Goal: Task Accomplishment & Management: Complete application form

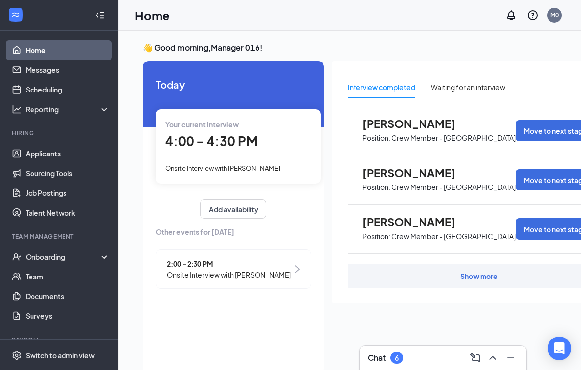
click at [282, 157] on div "Your current interview 4:00 - 4:30 PM Onsite Interview with Kaynyja Jones" at bounding box center [238, 146] width 165 height 74
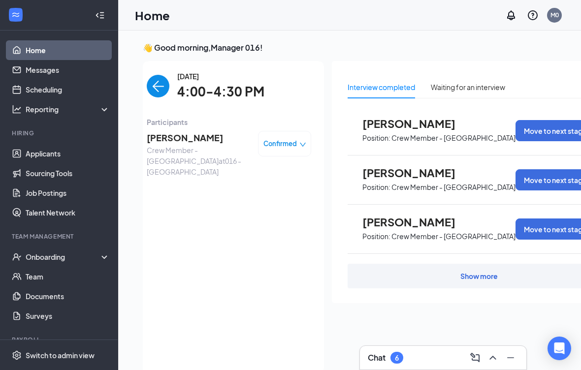
scroll to position [26, 0]
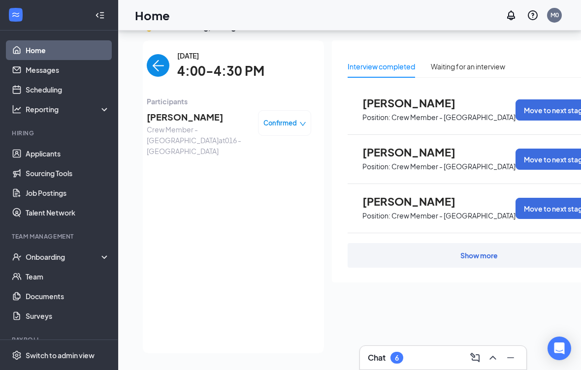
click at [291, 131] on div "Kaynyja Jones Crew Member - Roxboro at 016 - Roxboro Confirmed" at bounding box center [229, 133] width 164 height 46
click at [295, 118] on span "Confirmed" at bounding box center [279, 123] width 33 height 10
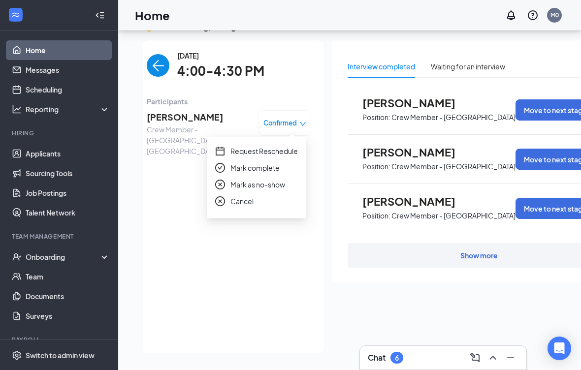
click at [287, 118] on span "Confirmed" at bounding box center [279, 123] width 33 height 10
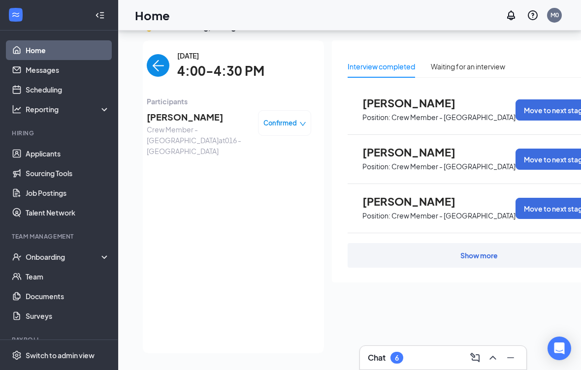
click at [294, 118] on span "Confirmed" at bounding box center [279, 123] width 33 height 10
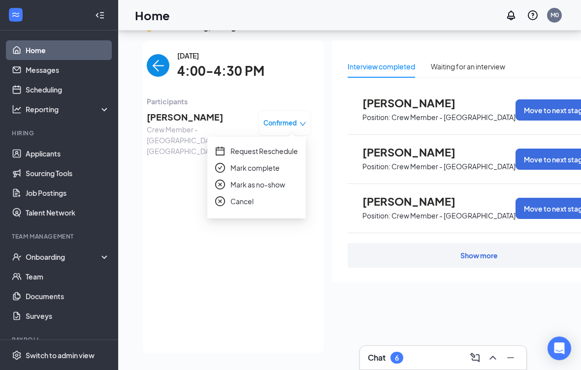
click at [268, 168] on span "Mark complete" at bounding box center [254, 167] width 49 height 11
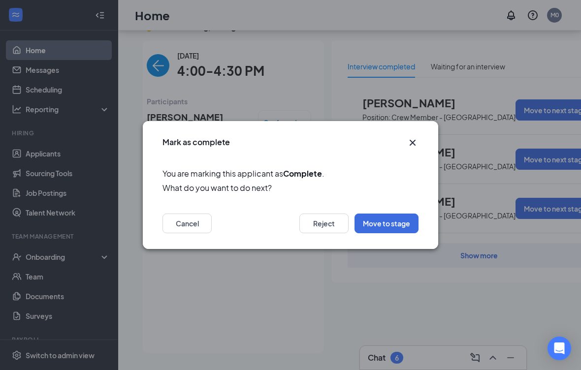
click at [197, 229] on button "Cancel" at bounding box center [186, 224] width 49 height 20
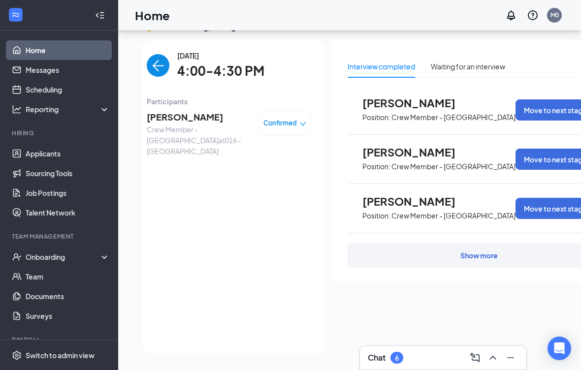
click at [289, 118] on span "Confirmed" at bounding box center [279, 123] width 33 height 10
click at [302, 259] on div "Tuesday, Aug 26 4:00-4:30 PM Participants Kaynyja Jones Crew Member - Roxboro a…" at bounding box center [229, 196] width 164 height 293
click at [55, 153] on link "Applicants" at bounding box center [68, 154] width 84 height 20
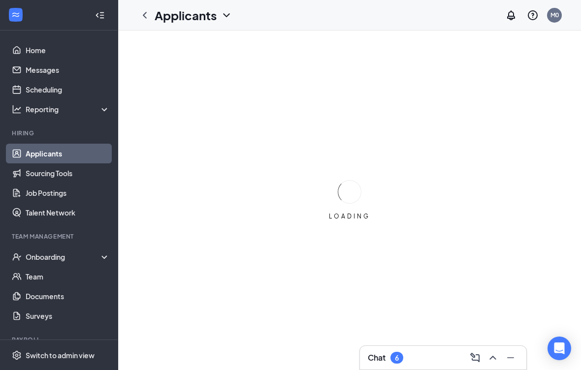
scroll to position [22, 0]
click at [72, 252] on div "Onboarding" at bounding box center [64, 257] width 76 height 10
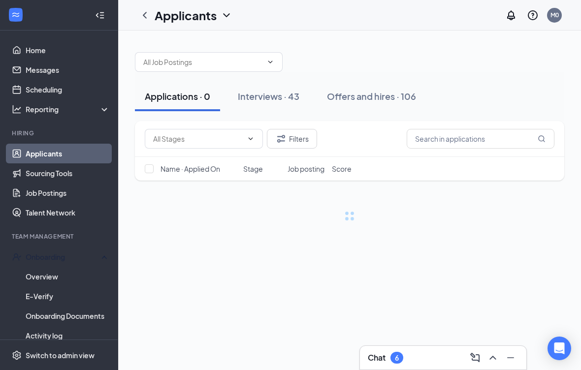
click at [76, 267] on link "Overview" at bounding box center [68, 277] width 84 height 20
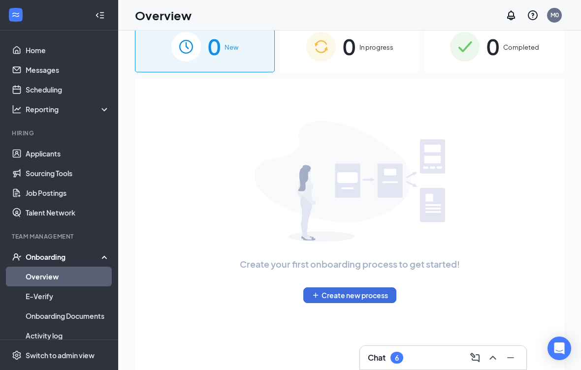
click at [359, 60] on div "0 In progress" at bounding box center [350, 47] width 140 height 52
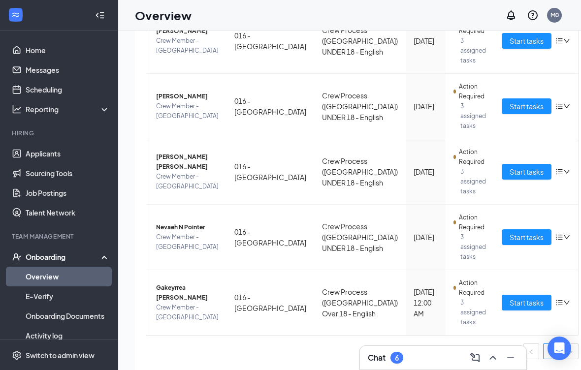
scroll to position [212, 0]
click at [509, 304] on span "Start tasks" at bounding box center [526, 303] width 34 height 11
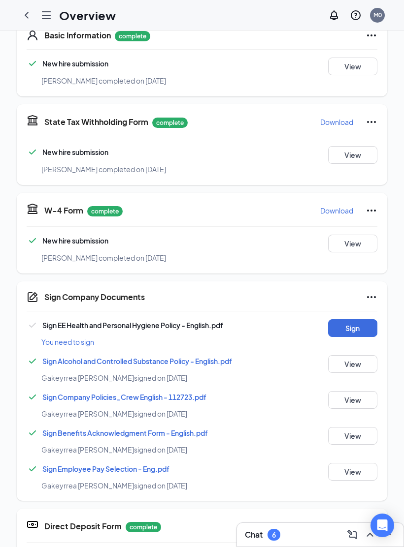
scroll to position [178, 0]
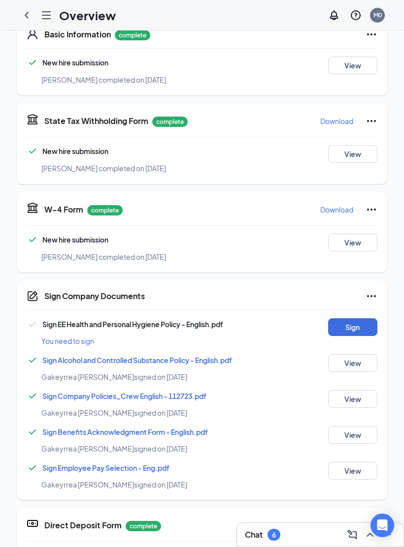
click at [347, 318] on button "Sign" at bounding box center [352, 327] width 49 height 18
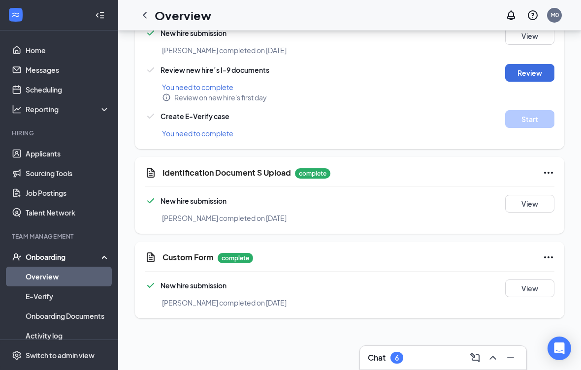
scroll to position [545, 0]
click at [531, 206] on button "View" at bounding box center [529, 204] width 49 height 18
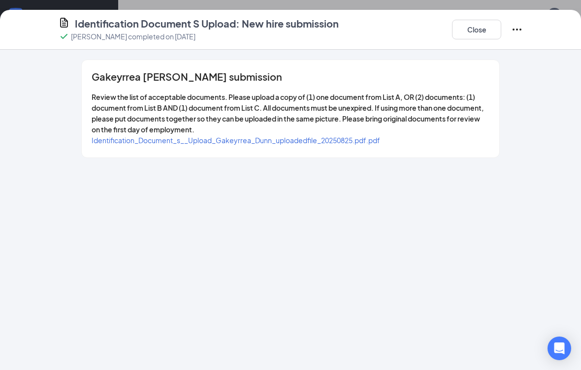
click at [115, 143] on span "Identification_Document_s__Upload_Gakeyrrea_Dunn_uploadedfile_20250825.pdf.pdf" at bounding box center [236, 140] width 288 height 9
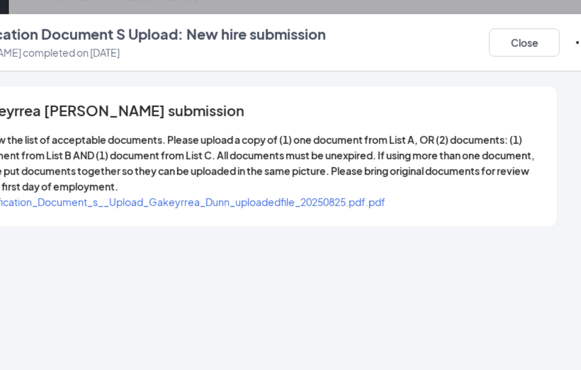
scroll to position [556, 0]
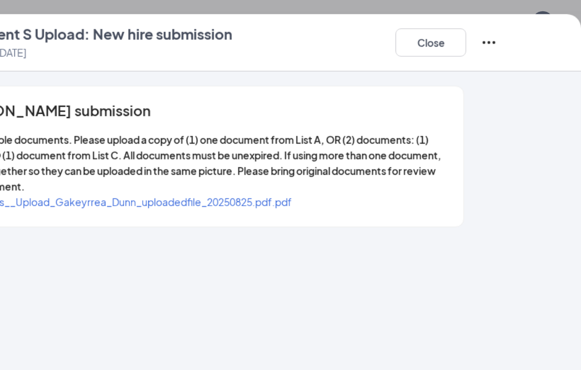
click at [511, 35] on icon "Ellipses" at bounding box center [517, 30] width 12 height 12
click at [525, 53] on span "Restart" at bounding box center [537, 50] width 24 height 10
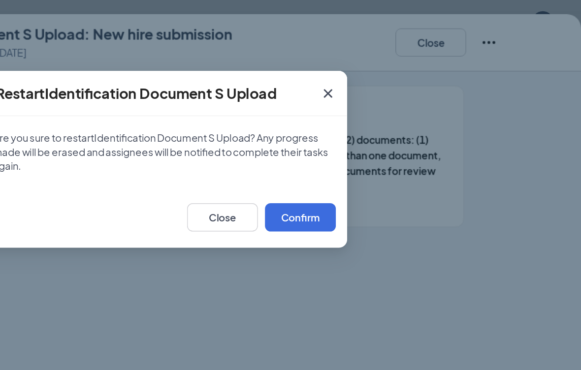
click at [361, 154] on button "Confirm" at bounding box center [385, 151] width 49 height 20
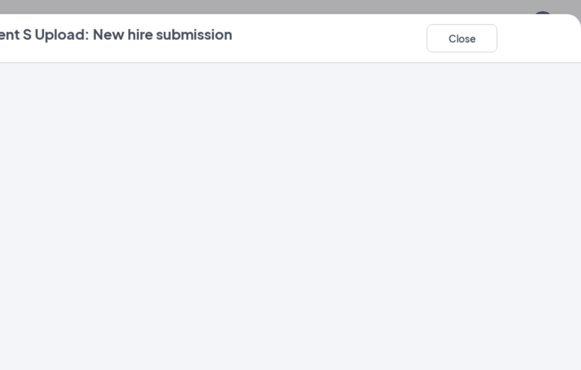
click at [473, 28] on button "Close" at bounding box center [497, 27] width 49 height 20
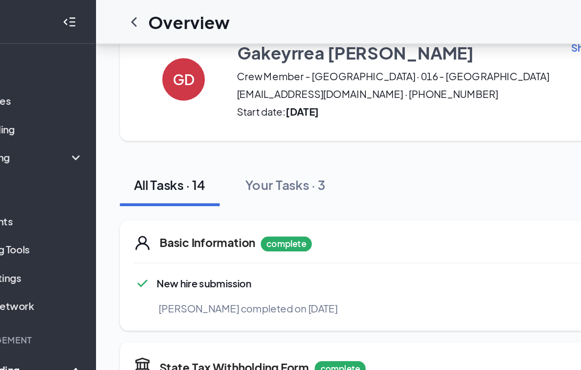
scroll to position [0, 0]
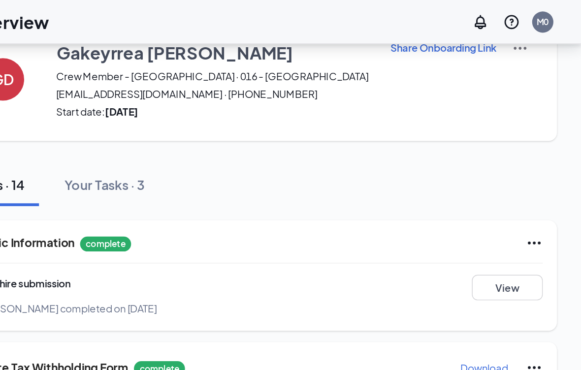
click at [448, 35] on p "Share Onboarding Link" at bounding box center [485, 33] width 74 height 10
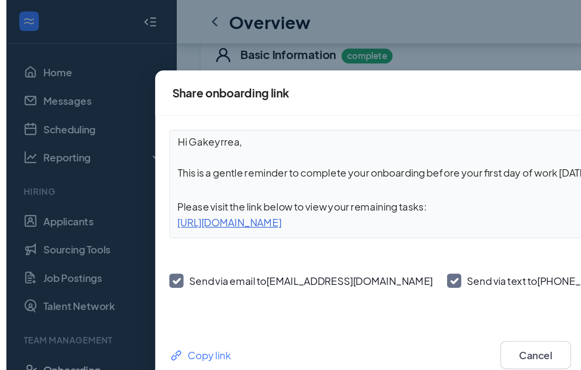
scroll to position [174, 0]
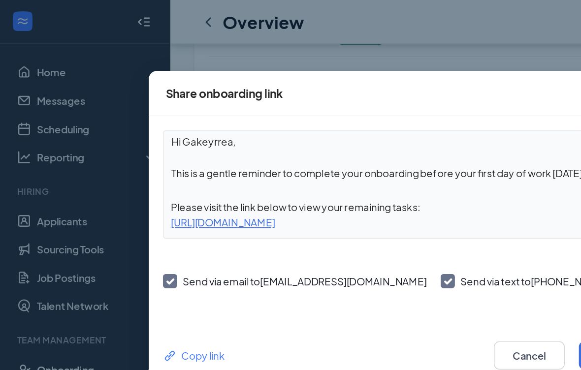
click at [138, 251] on div "Copy link" at bounding box center [134, 247] width 43 height 11
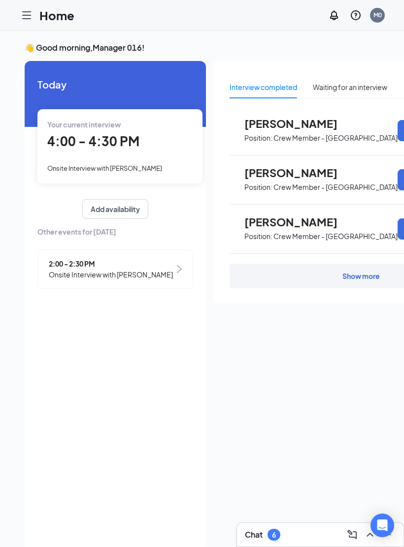
click at [26, 18] on icon "Hamburger" at bounding box center [27, 15] width 12 height 12
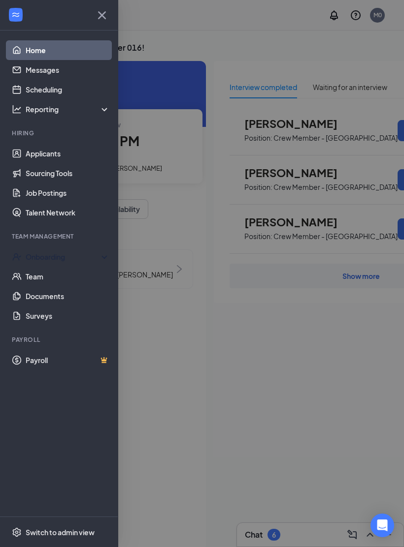
click at [81, 261] on div "Onboarding" at bounding box center [64, 257] width 76 height 10
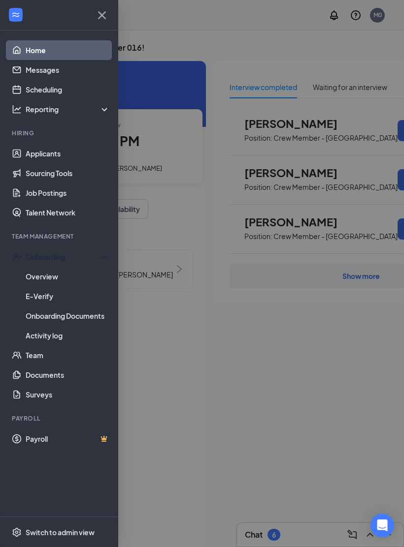
click at [79, 286] on link "Overview" at bounding box center [68, 277] width 84 height 20
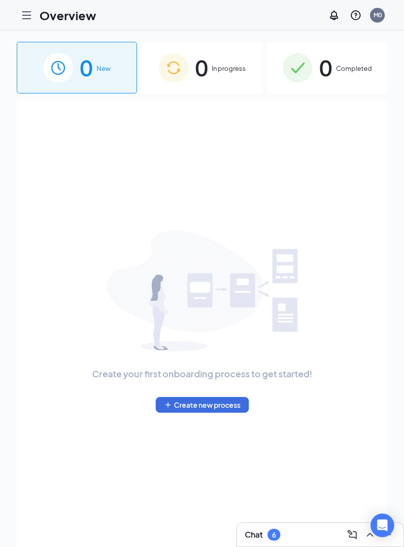
scroll to position [1, 0]
click at [232, 101] on div "Create your first onboarding process to get started! Create new process" at bounding box center [202, 321] width 348 height 445
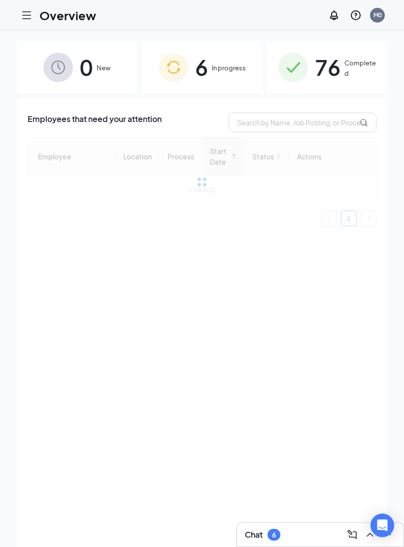
click at [226, 82] on div "6 In progress" at bounding box center [202, 67] width 120 height 52
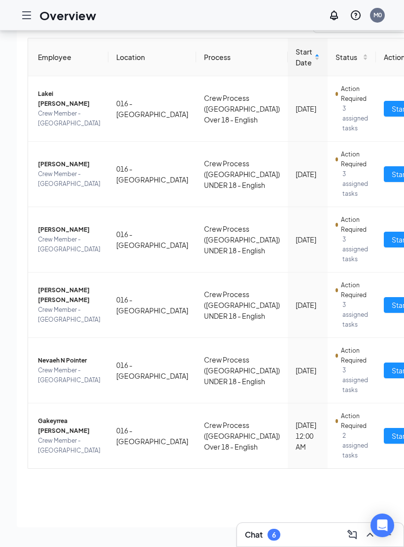
scroll to position [129, 0]
click at [391, 441] on span "Start tasks" at bounding box center [408, 436] width 34 height 11
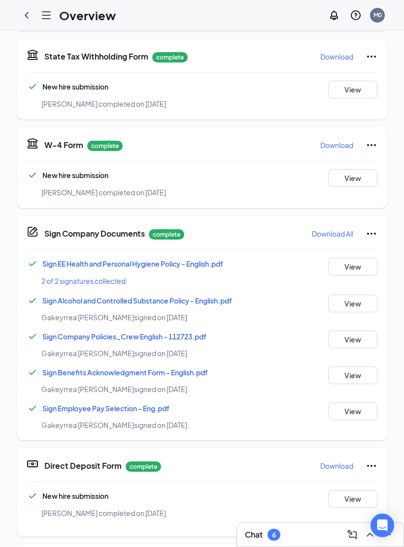
scroll to position [240, 0]
click at [17, 127] on div "W-4 Form complete Download New hire submission Gakeyrrea Dunn completed on Aug …" at bounding box center [202, 167] width 370 height 81
click at [13, 152] on div "GD Gakeyrrea Dunn Crew Member - Roxboro · 016 - Roxboro zakaysienne@icloud.com …" at bounding box center [202, 333] width 404 height 1104
click at [364, 169] on button "View" at bounding box center [352, 178] width 49 height 18
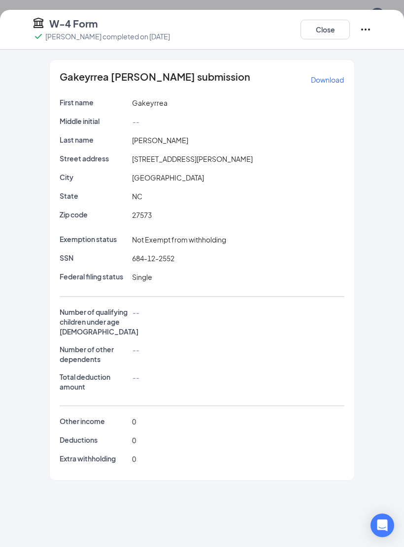
click at [325, 36] on button "Close" at bounding box center [324, 30] width 49 height 20
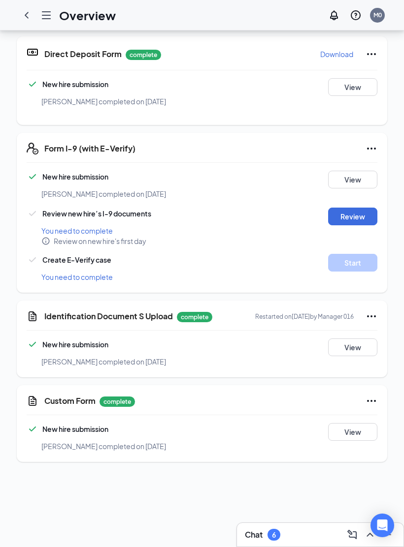
scroll to position [401, 0]
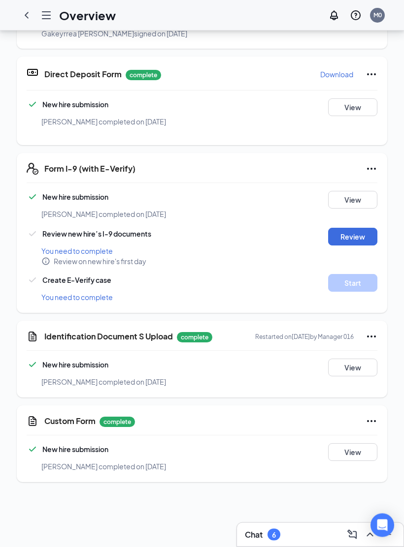
click at [356, 228] on button "Review" at bounding box center [352, 237] width 49 height 18
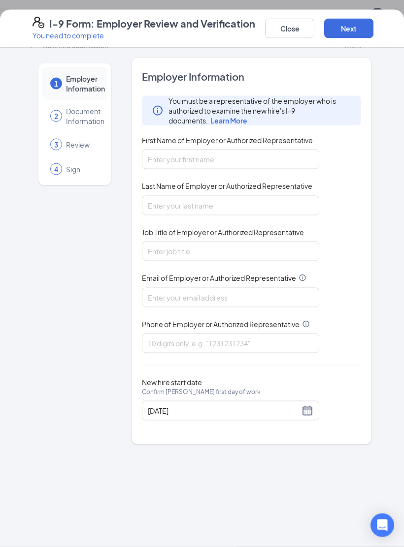
scroll to position [556, 0]
click at [219, 162] on input "First Name of Employer or Authorized Representative" at bounding box center [230, 160] width 177 height 20
type input "[PERSON_NAME]"
click at [270, 196] on input "Last Name of Employer or Authorized Representative" at bounding box center [230, 206] width 177 height 20
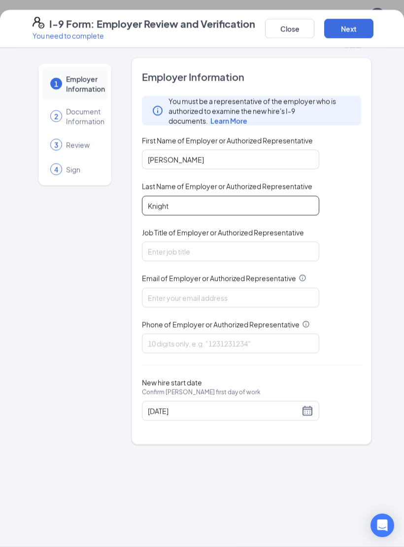
type input "Knight"
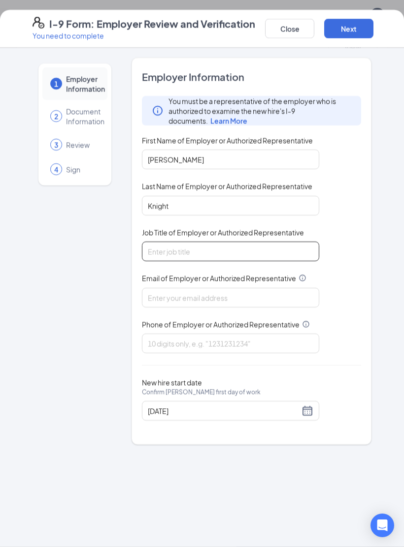
click at [275, 255] on input "Job Title of Employer or Authorized Representative" at bounding box center [230, 252] width 177 height 20
click at [258, 253] on input "Job Title of Employer or Authorized Representative" at bounding box center [230, 252] width 177 height 20
type input "CoManager"
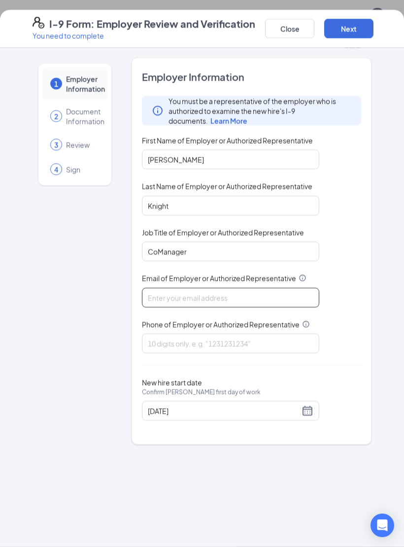
click at [287, 299] on input "Email of Employer or Authorized Representative" at bounding box center [230, 298] width 177 height 20
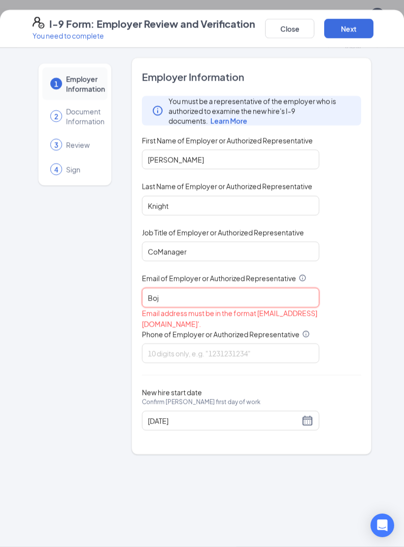
click at [279, 291] on input "Boj" at bounding box center [230, 298] width 177 height 20
type input "B"
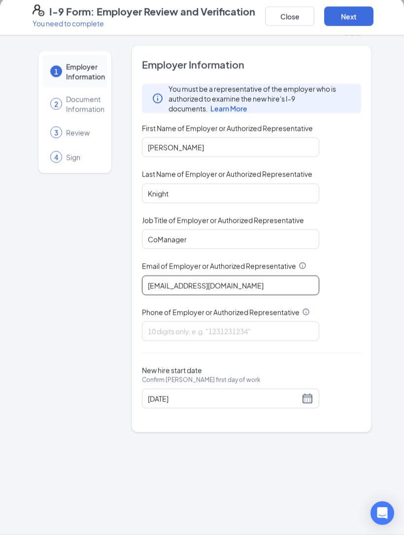
type input "[EMAIL_ADDRESS][DOMAIN_NAME]"
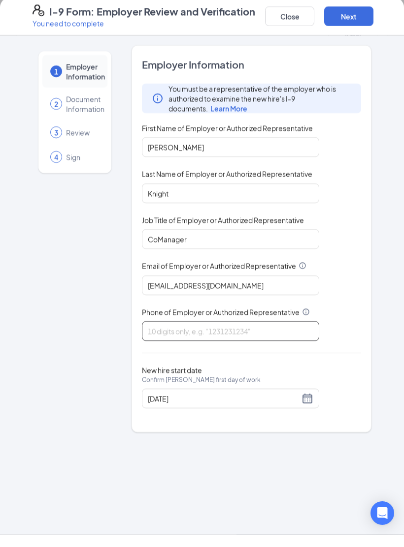
click at [254, 334] on input "Phone of Employer or Authorized Representative" at bounding box center [230, 344] width 177 height 20
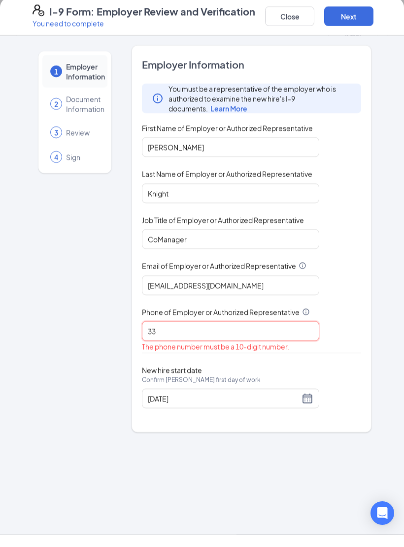
type input "3"
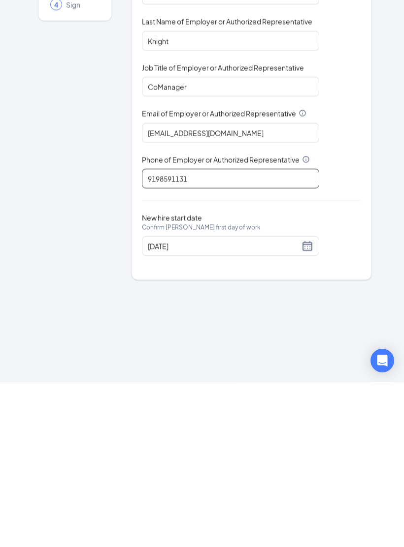
type input "9198591131"
click at [279, 406] on input "[DATE]" at bounding box center [224, 411] width 152 height 11
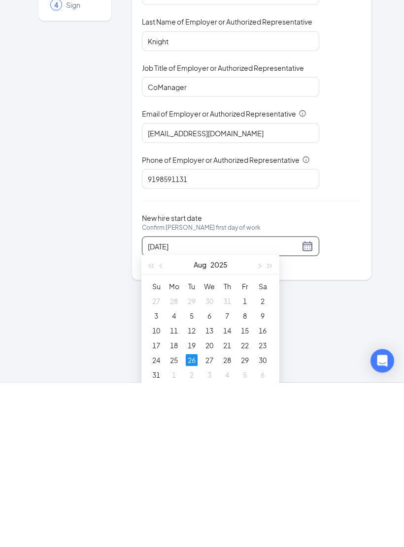
scroll to position [578, 0]
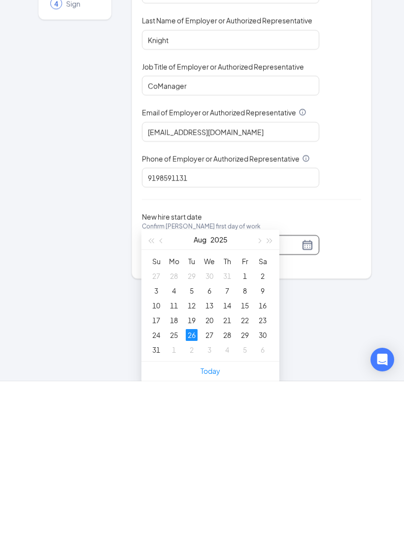
click at [190, 495] on div "26" at bounding box center [192, 501] width 12 height 12
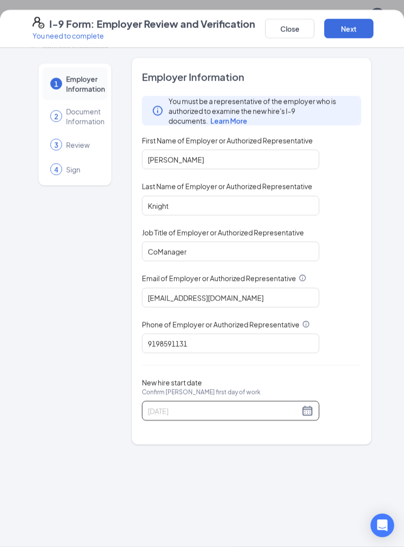
scroll to position [547, 0]
click at [354, 32] on button "Next" at bounding box center [348, 29] width 49 height 20
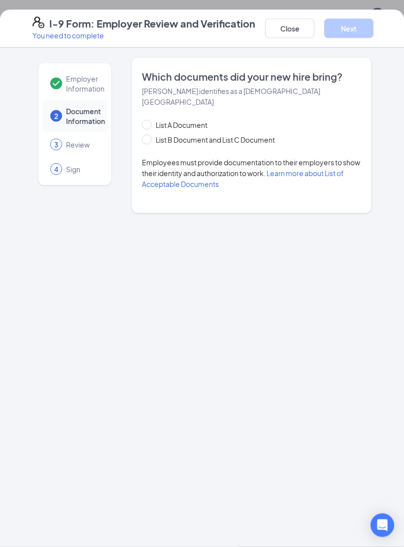
click at [174, 106] on div "Which documents did your new hire bring? Gakeyrrea Dunn identifies as a citizen…" at bounding box center [251, 135] width 219 height 131
click at [185, 134] on span "List B Document and List C Document" at bounding box center [215, 139] width 127 height 11
click at [149, 135] on input "List B Document and List C Document" at bounding box center [145, 138] width 7 height 7
radio input "true"
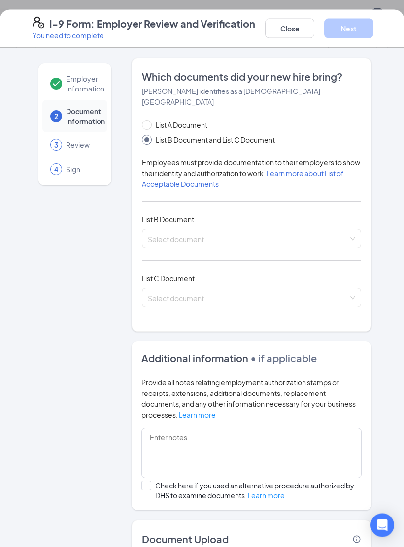
scroll to position [548, 0]
click at [224, 229] on input "search" at bounding box center [248, 236] width 200 height 15
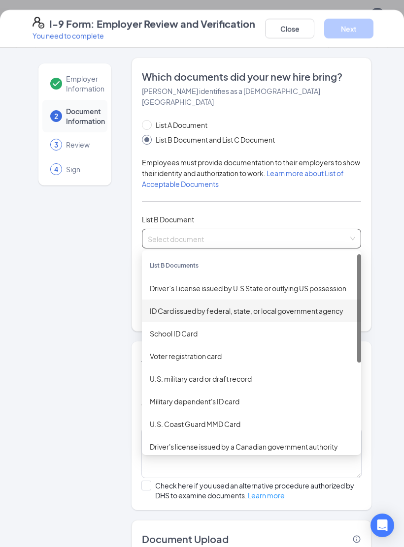
click at [279, 306] on div "ID Card issued by federal, state, or local government agency" at bounding box center [251, 311] width 203 height 11
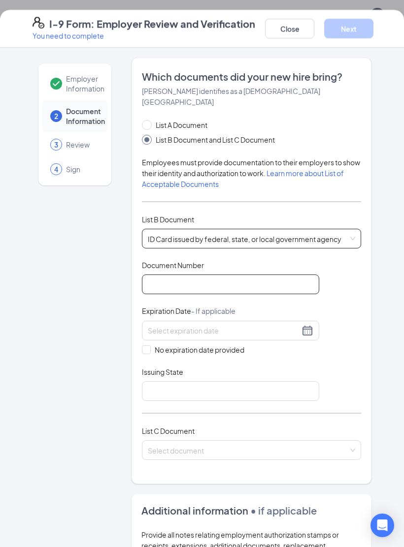
click at [254, 275] on input "Document Number" at bounding box center [230, 285] width 177 height 20
type input "000044978490"
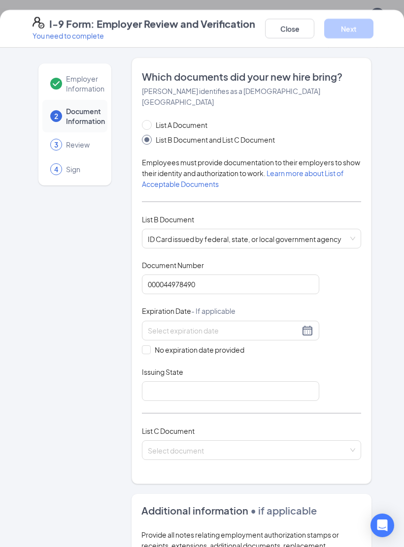
click at [294, 325] on input at bounding box center [224, 330] width 152 height 11
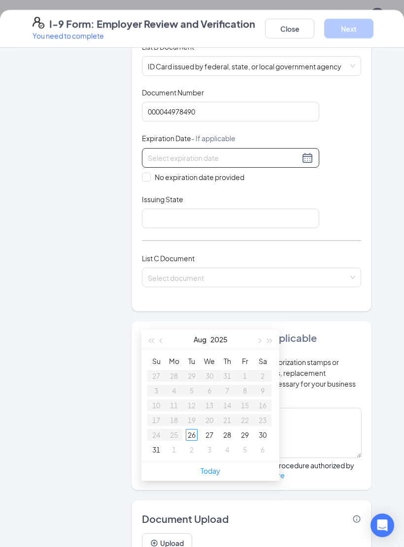
scroll to position [177, 0]
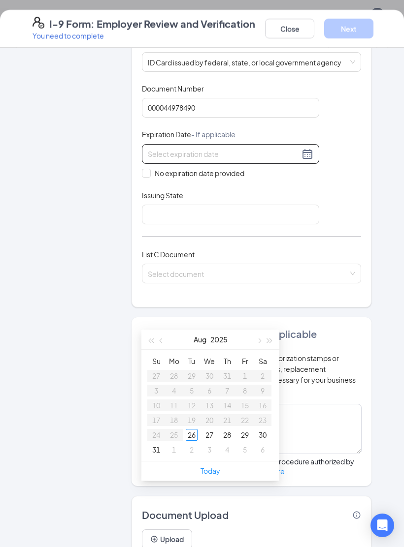
click at [260, 345] on button "button" at bounding box center [258, 340] width 11 height 20
click at [266, 343] on button "button" at bounding box center [269, 340] width 11 height 20
click at [269, 339] on span "button" at bounding box center [269, 341] width 5 height 5
click at [267, 340] on span "button" at bounding box center [269, 341] width 5 height 5
click at [165, 337] on button "button" at bounding box center [161, 340] width 11 height 20
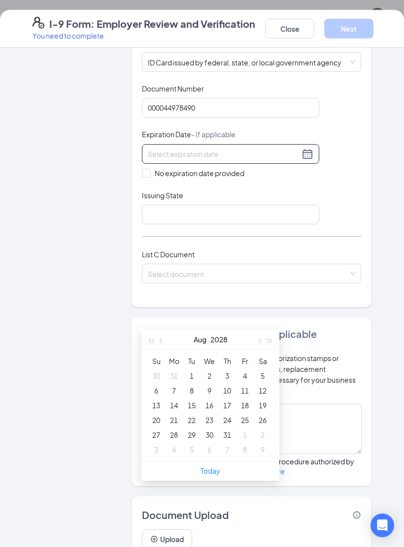
click at [164, 336] on button "button" at bounding box center [161, 340] width 11 height 20
click at [161, 342] on button "button" at bounding box center [161, 340] width 11 height 20
click at [160, 341] on button "button" at bounding box center [161, 340] width 11 height 20
click at [158, 341] on button "button" at bounding box center [161, 340] width 11 height 20
click at [158, 340] on button "button" at bounding box center [161, 340] width 11 height 20
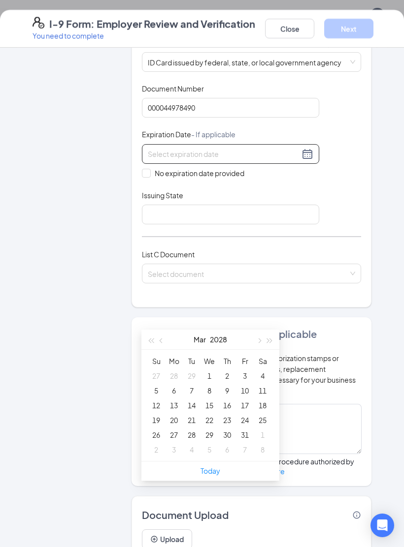
click at [162, 342] on span "button" at bounding box center [161, 341] width 5 height 5
click at [161, 341] on span "button" at bounding box center [161, 341] width 5 height 5
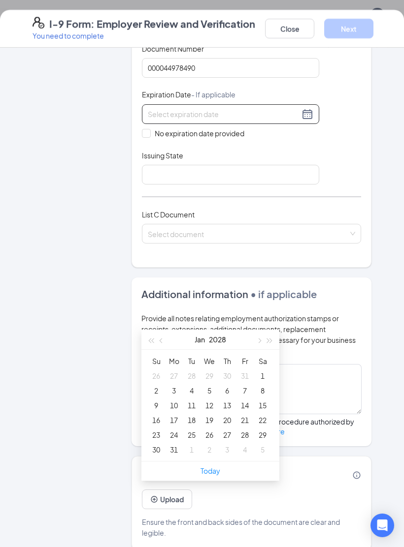
scroll to position [216, 0]
click at [261, 375] on div "1" at bounding box center [262, 376] width 12 height 12
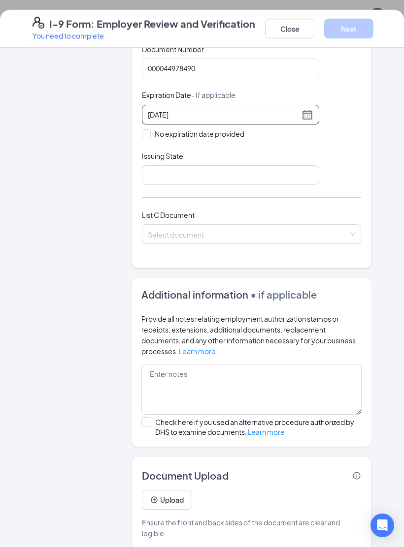
click at [312, 109] on div "01/01/2028" at bounding box center [230, 115] width 165 height 12
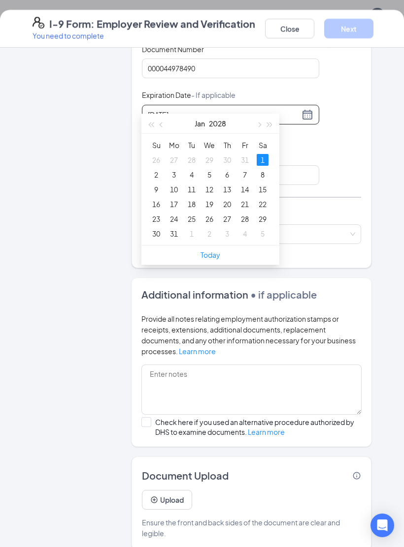
click at [267, 128] on button "button" at bounding box center [269, 124] width 11 height 20
click at [267, 129] on button "button" at bounding box center [269, 124] width 11 height 20
click at [268, 127] on button "button" at bounding box center [269, 124] width 11 height 20
type input "01/28/2032"
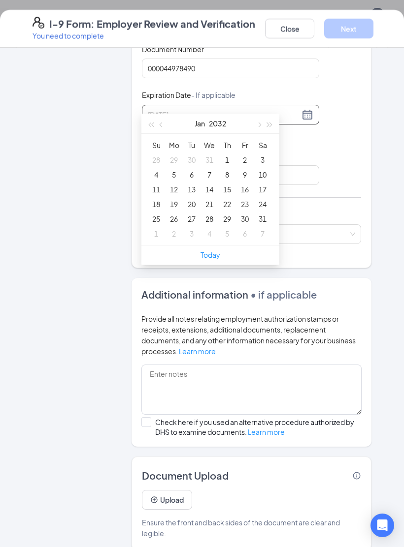
click at [212, 222] on div "28" at bounding box center [209, 219] width 12 height 12
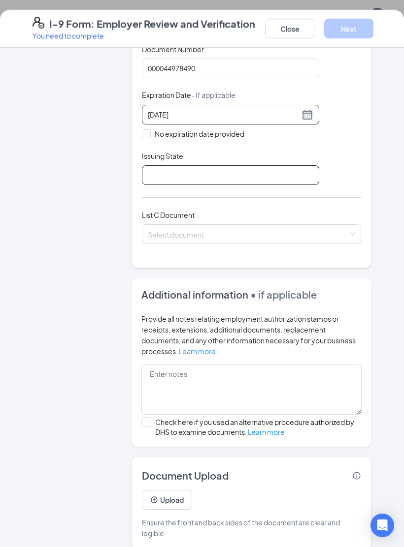
click at [280, 165] on input "Issuing State" at bounding box center [230, 175] width 177 height 20
type input "M"
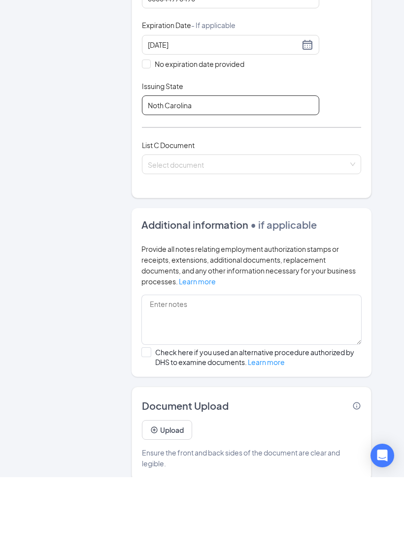
click at [155, 165] on input "Noth Carolina" at bounding box center [230, 175] width 177 height 20
type input "North Carolina"
click at [226, 225] on input "search" at bounding box center [248, 232] width 200 height 15
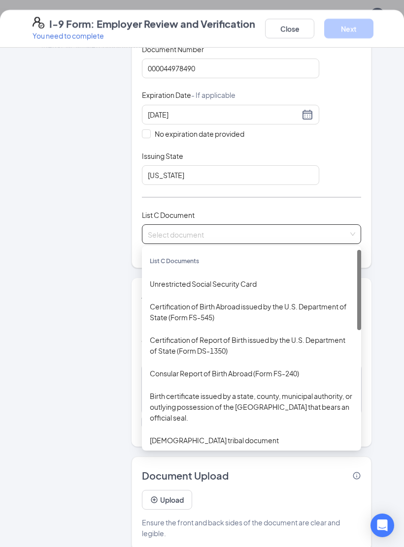
click at [241, 279] on div "Unrestricted Social Security Card" at bounding box center [251, 284] width 203 height 11
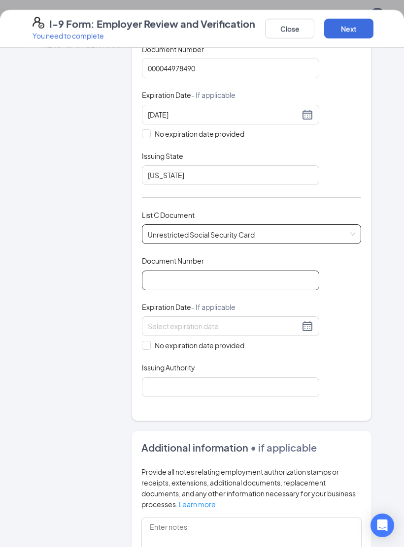
click at [237, 271] on input "Document Number" at bounding box center [230, 281] width 177 height 20
type input "8"
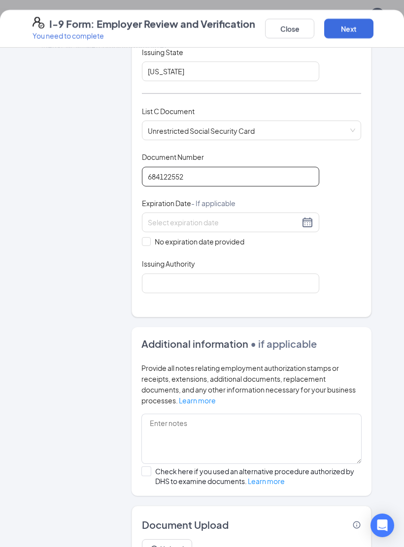
scroll to position [319, 0]
type input "684122552"
click at [280, 218] on input at bounding box center [224, 223] width 152 height 11
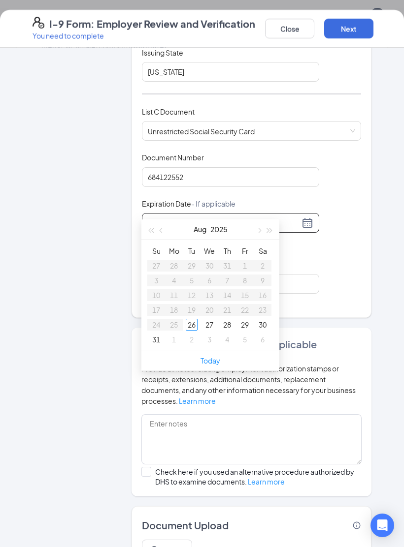
click at [347, 242] on div "Document Title Unrestricted Social Security Card Document Number 684122552 Expi…" at bounding box center [251, 223] width 219 height 141
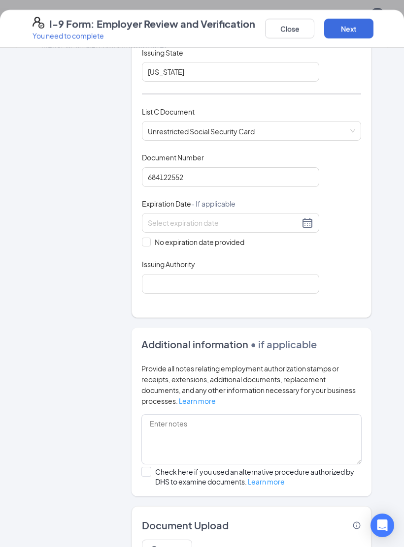
click at [146, 238] on input "No expiration date provided" at bounding box center [145, 241] width 7 height 7
checkbox input "true"
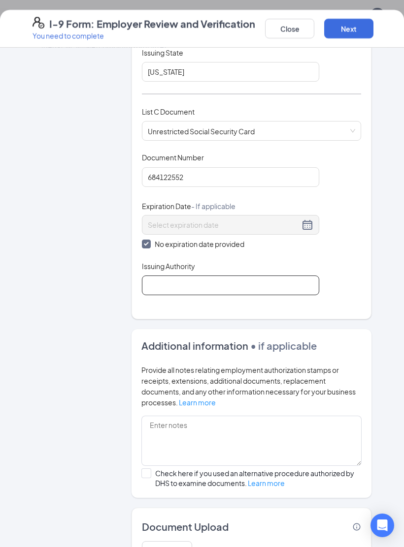
click at [204, 277] on input "Issuing Authority" at bounding box center [230, 286] width 177 height 20
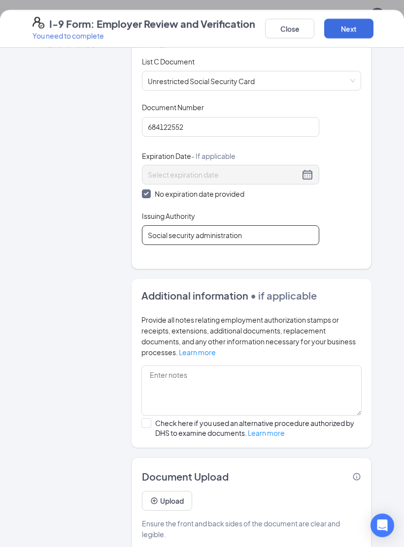
scroll to position [369, 0]
type input "Social security administration"
click at [385, 200] on div "Employer Information 2 Document Information 3 Review 4 Sign Which documents did…" at bounding box center [202, 120] width 378 height 864
click at [177, 496] on button "Upload" at bounding box center [167, 502] width 50 height 20
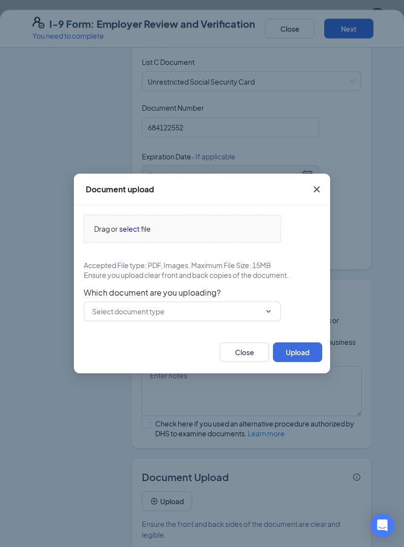
click at [213, 316] on input "text" at bounding box center [176, 311] width 168 height 11
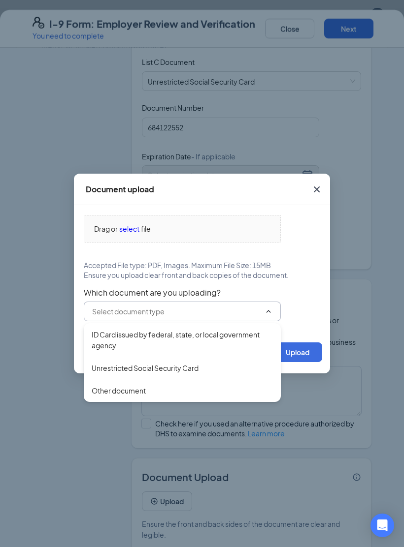
click at [177, 370] on div "Unrestricted Social Security Card" at bounding box center [145, 368] width 107 height 11
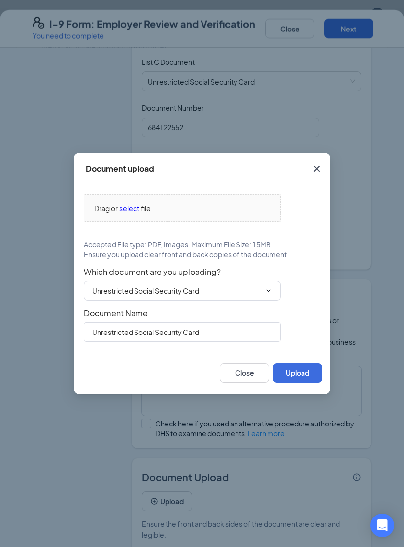
click at [234, 220] on span "Drag or select file" at bounding box center [182, 208] width 196 height 27
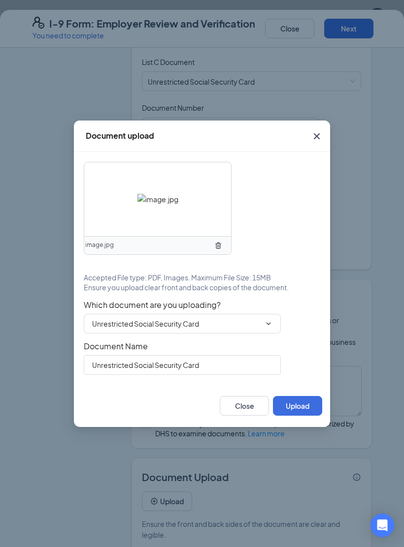
click at [295, 408] on button "Upload" at bounding box center [297, 406] width 49 height 20
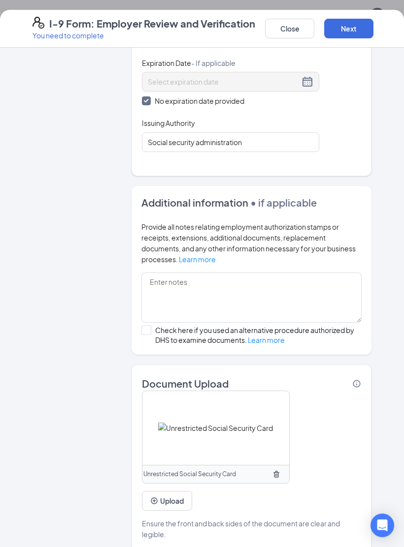
scroll to position [462, 0]
click at [174, 496] on button "Upload" at bounding box center [167, 502] width 50 height 20
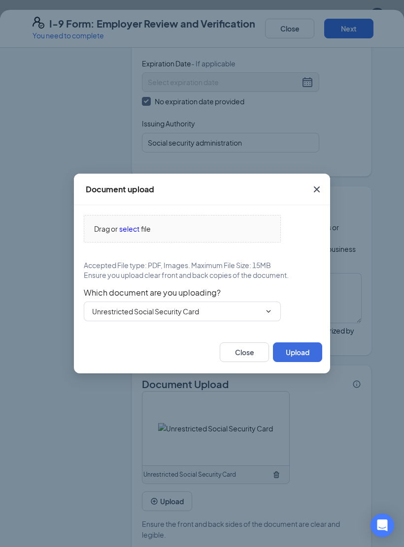
click at [269, 309] on icon "ChevronDown" at bounding box center [268, 312] width 8 height 8
click at [288, 275] on span "Ensure you upload clear front and back copies of the document." at bounding box center [186, 275] width 205 height 10
click at [259, 314] on input "Unrestricted Social Security Card" at bounding box center [176, 311] width 168 height 11
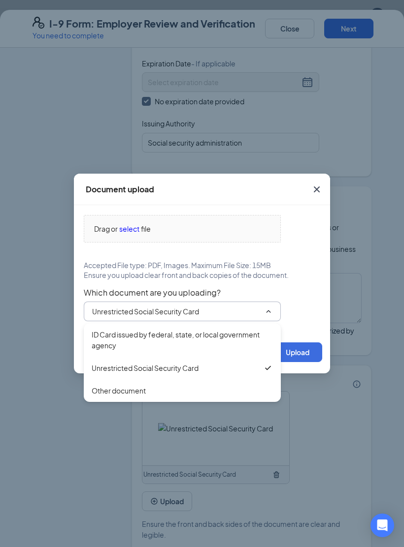
click at [227, 338] on div "ID Card issued by federal, state, or local government agency" at bounding box center [182, 340] width 181 height 22
type input "ID Card issued by federal, state, or local government agency"
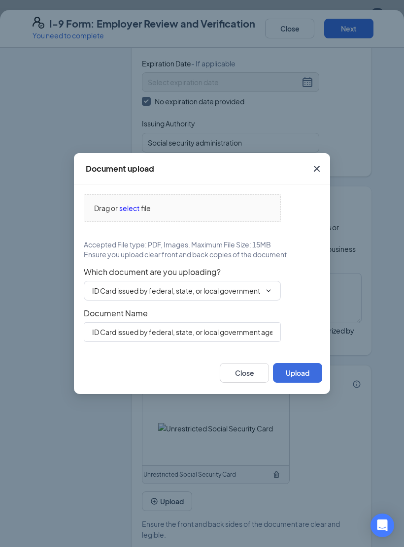
click at [236, 219] on span "Drag or select file" at bounding box center [182, 208] width 196 height 27
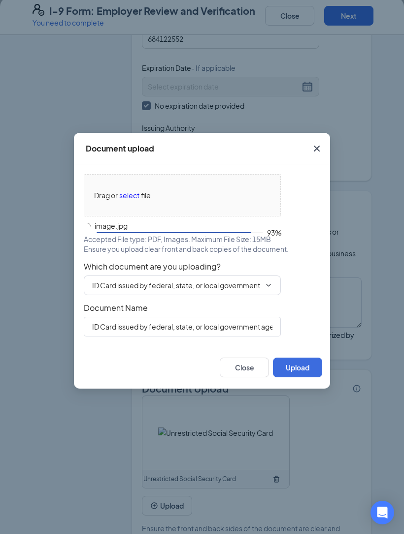
scroll to position [564, 0]
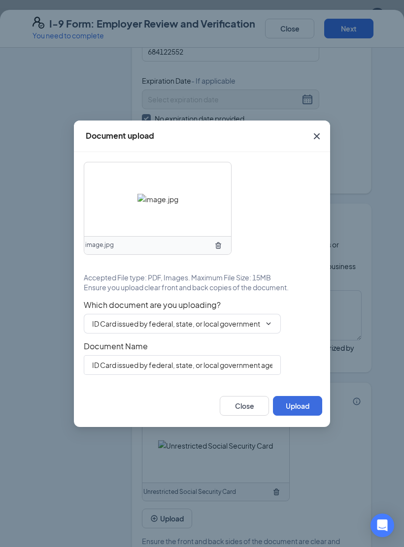
click at [303, 403] on button "Upload" at bounding box center [297, 406] width 49 height 20
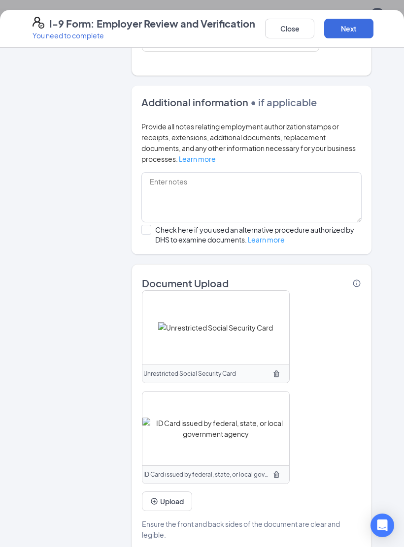
scroll to position [568, 0]
click at [351, 25] on button "Next" at bounding box center [348, 29] width 49 height 20
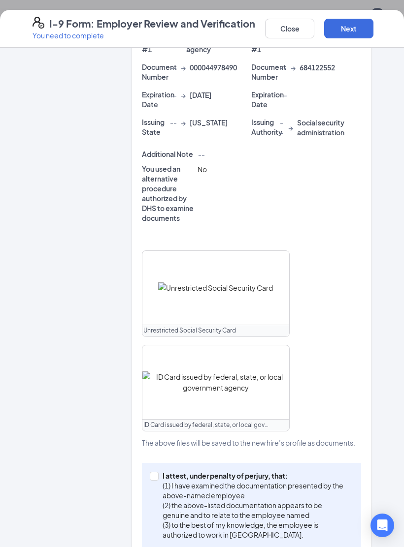
scroll to position [359, 0]
click at [156, 472] on input "I attest, under penalty of perjury, that: (1) I have examined the documentation…" at bounding box center [153, 475] width 7 height 7
checkbox input "true"
click at [346, 31] on button "Next" at bounding box center [348, 29] width 49 height 20
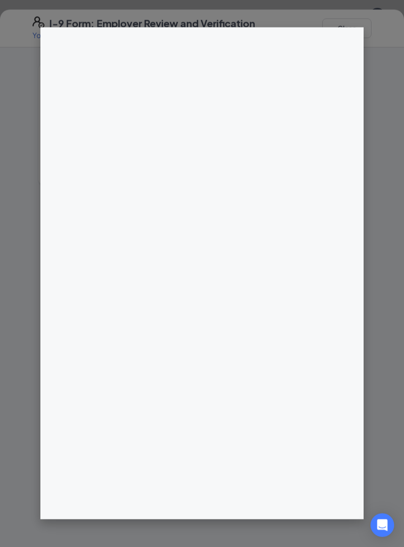
scroll to position [0, 0]
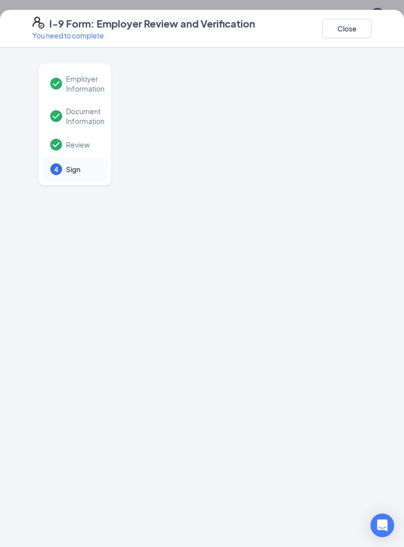
click at [79, 175] on div "4 Sign" at bounding box center [74, 169] width 65 height 25
click at [90, 136] on div "Review" at bounding box center [74, 144] width 65 height 25
click at [73, 181] on div "4 Sign" at bounding box center [74, 169] width 65 height 25
click at [78, 185] on div "Employer Information Document Information Review 4 Sign" at bounding box center [74, 124] width 73 height 122
click at [82, 176] on div "4 Sign" at bounding box center [74, 169] width 65 height 25
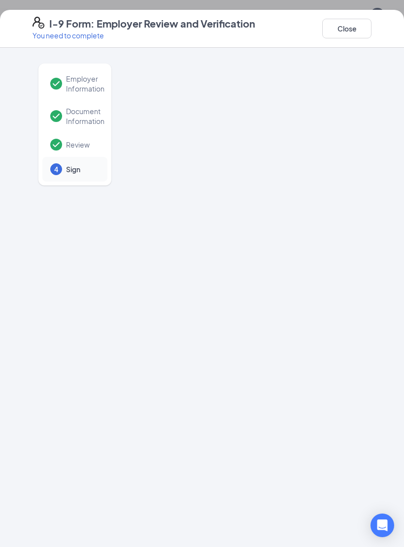
click at [85, 146] on span "Review" at bounding box center [81, 145] width 31 height 10
click at [86, 145] on span "Review" at bounding box center [81, 145] width 31 height 10
click at [85, 145] on span "Review" at bounding box center [81, 145] width 31 height 10
click at [92, 114] on span "Document Information" at bounding box center [85, 116] width 38 height 20
click at [80, 159] on div "4 Sign" at bounding box center [74, 169] width 65 height 25
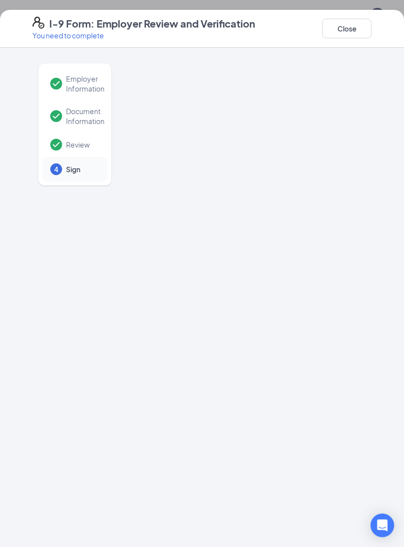
click at [92, 132] on div "Review" at bounding box center [74, 144] width 65 height 25
click at [92, 132] on div "Document Information" at bounding box center [74, 116] width 65 height 32
click at [285, 93] on div at bounding box center [251, 255] width 240 height 394
click at [83, 178] on div "4 Sign" at bounding box center [74, 169] width 65 height 25
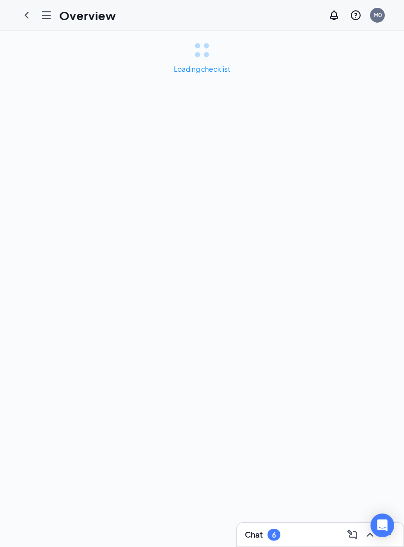
click at [364, 282] on div "Loading checklist" at bounding box center [202, 289] width 404 height 517
click at [364, 281] on div "Loading checklist" at bounding box center [202, 289] width 404 height 517
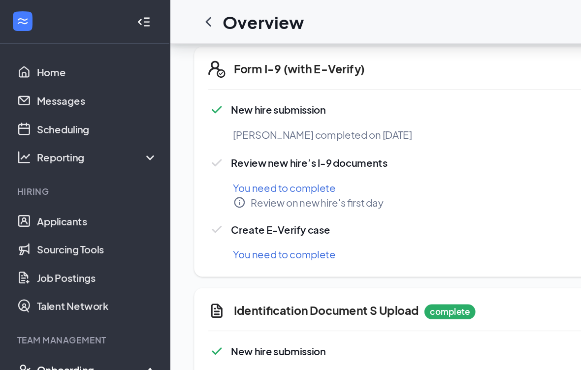
scroll to position [502, 0]
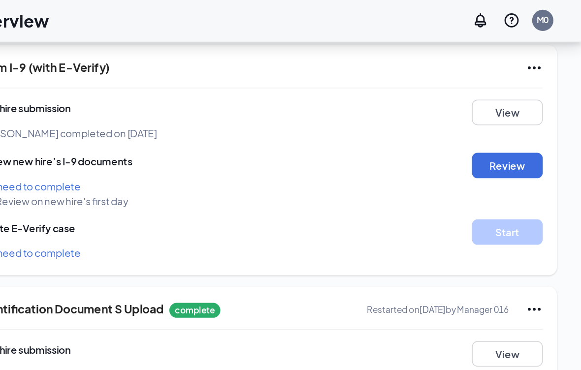
click at [403, 117] on button "Review" at bounding box center [529, 116] width 49 height 18
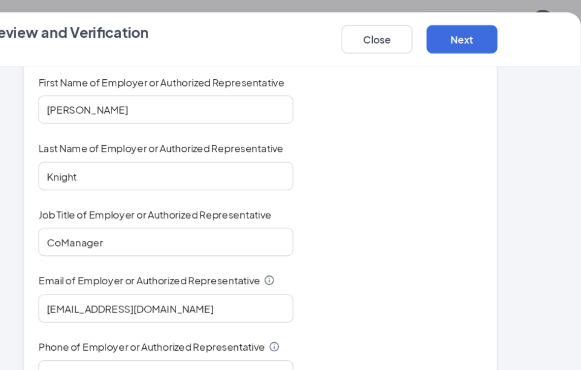
scroll to position [82, 0]
click at [403, 26] on button "Next" at bounding box center [497, 29] width 49 height 20
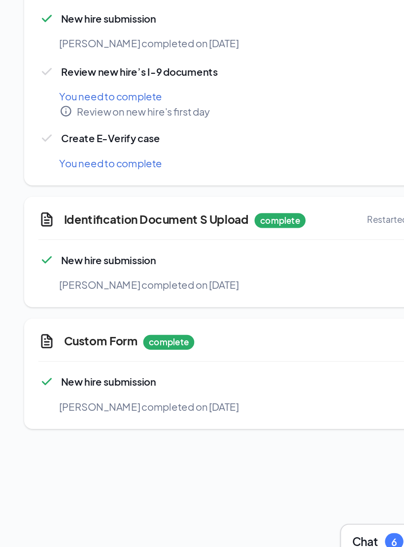
scroll to position [430, 0]
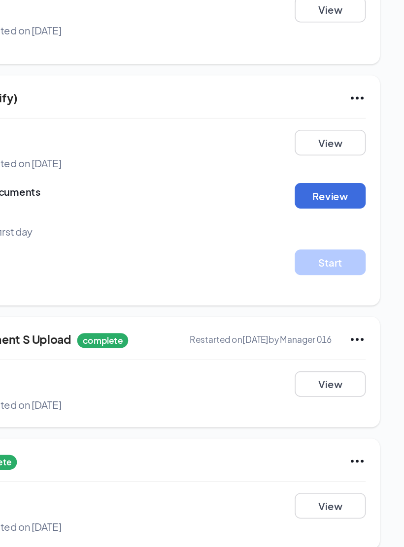
click at [328, 199] on button "Review" at bounding box center [352, 208] width 49 height 18
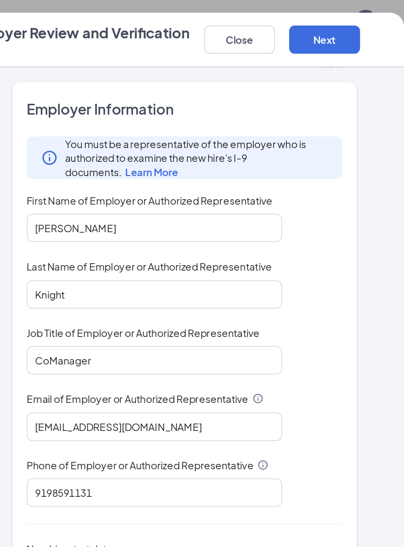
scroll to position [141, 0]
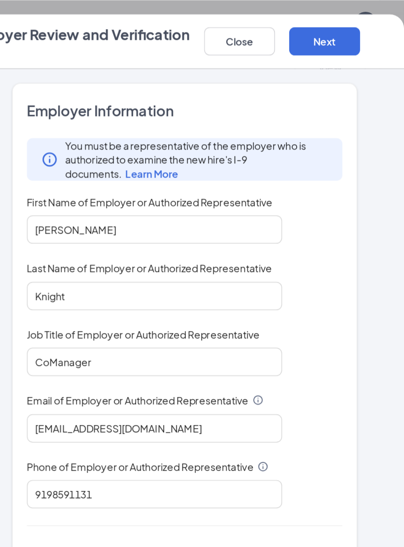
click at [324, 29] on button "Next" at bounding box center [348, 29] width 49 height 20
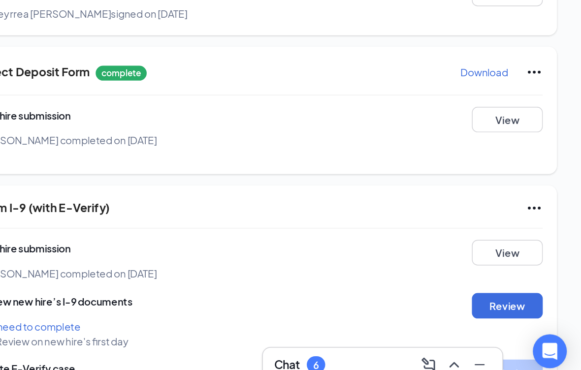
scroll to position [374, 0]
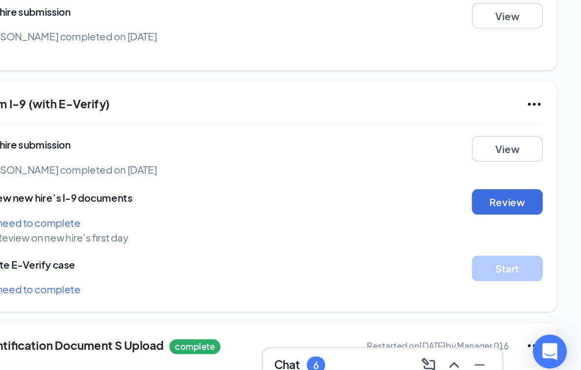
click at [403, 236] on button "Review" at bounding box center [529, 245] width 49 height 18
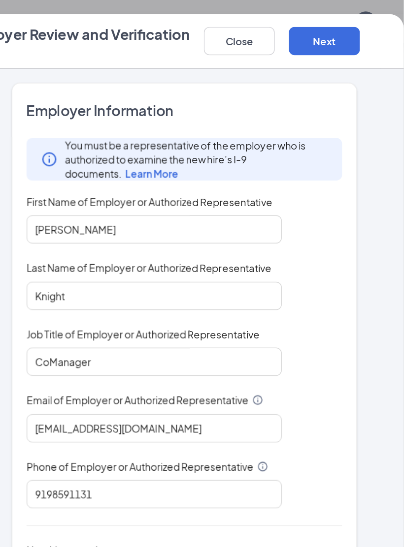
scroll to position [253, 0]
click at [324, 30] on button "Next" at bounding box center [348, 29] width 49 height 20
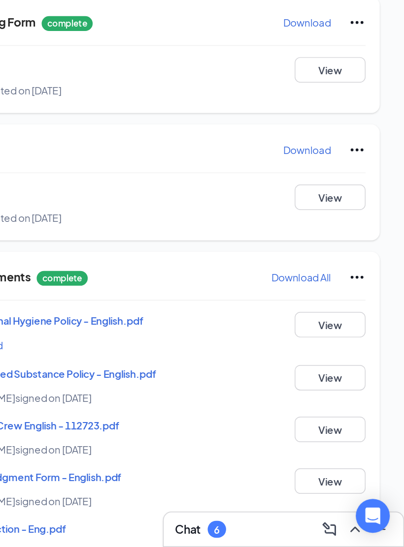
scroll to position [106, 0]
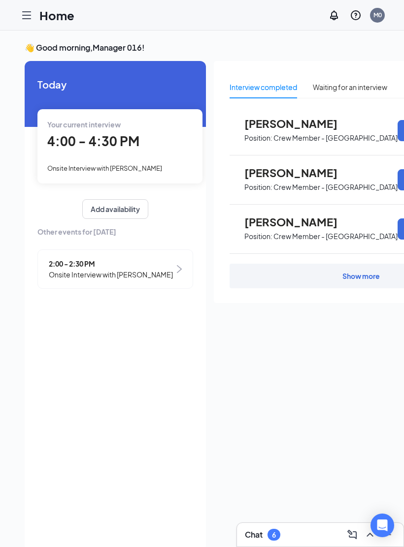
click at [20, 15] on div at bounding box center [27, 15] width 20 height 20
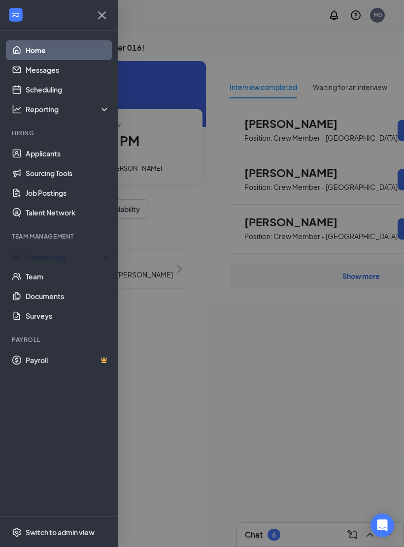
click at [66, 263] on div "Onboarding" at bounding box center [59, 257] width 118 height 20
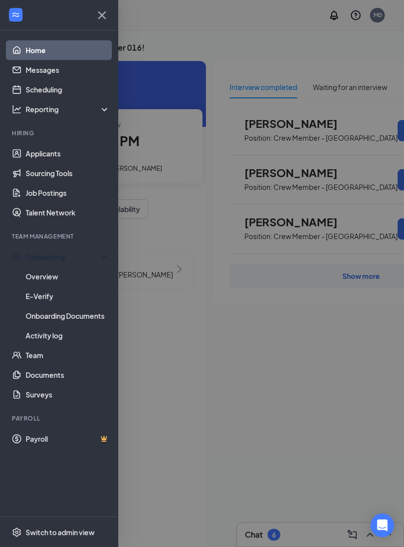
click at [71, 276] on link "Overview" at bounding box center [68, 277] width 84 height 20
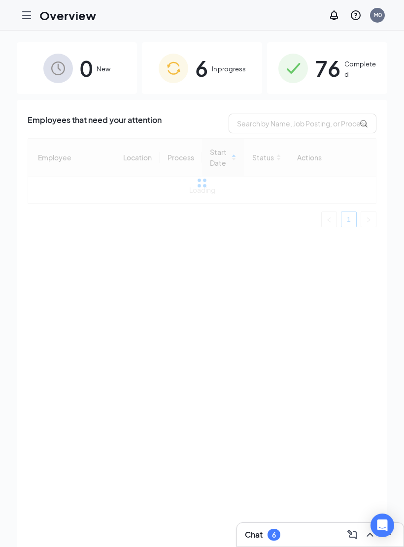
click at [240, 82] on div "6 In progress" at bounding box center [202, 68] width 120 height 52
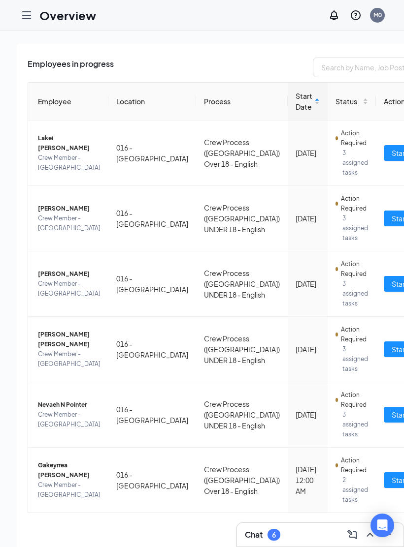
scroll to position [129, 0]
click at [391, 486] on span "Start tasks" at bounding box center [408, 480] width 34 height 11
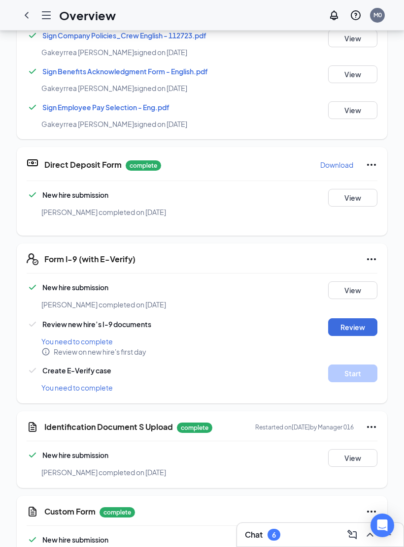
scroll to position [240, 0]
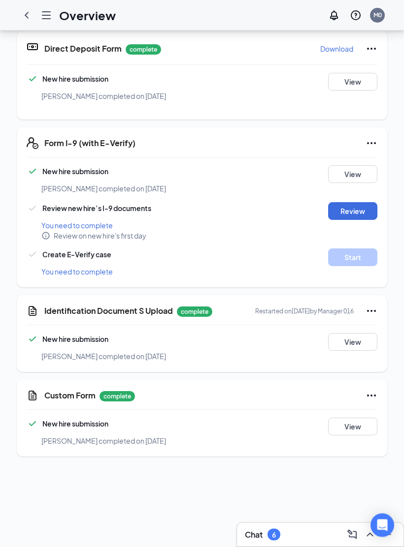
click at [353, 203] on button "Review" at bounding box center [352, 212] width 49 height 18
type input "[DATE]"
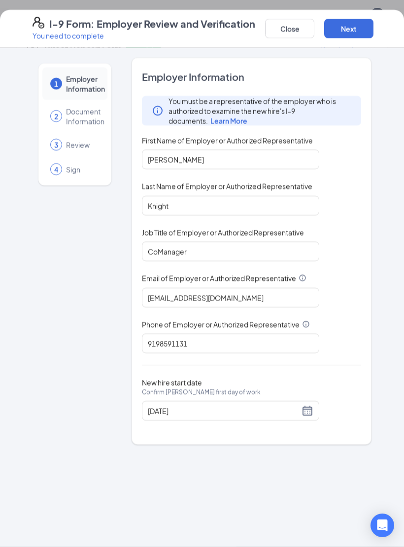
click at [346, 31] on button "Next" at bounding box center [348, 29] width 49 height 20
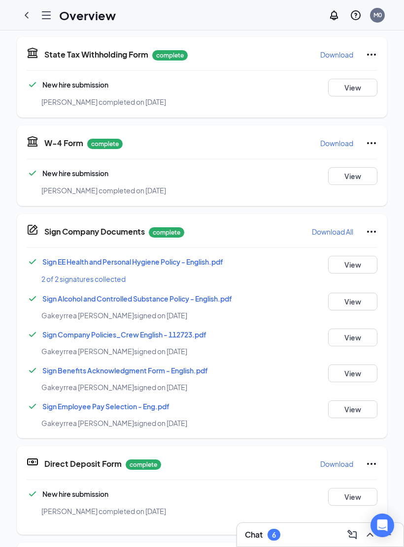
scroll to position [241, 0]
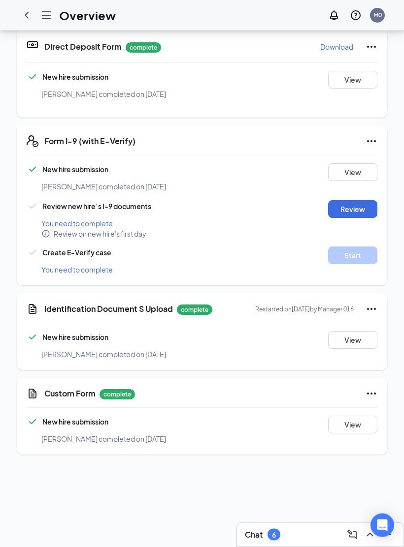
click at [355, 201] on button "Review" at bounding box center [352, 210] width 49 height 18
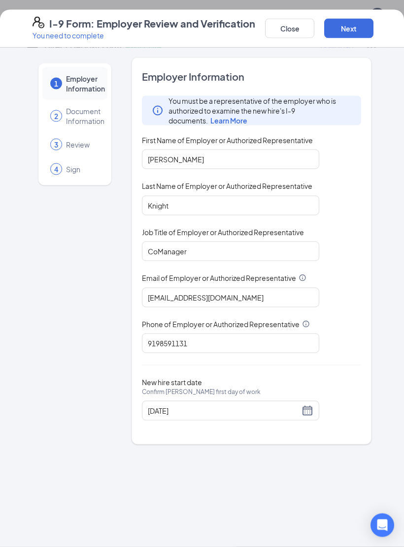
scroll to position [428, 0]
click at [74, 115] on span "Document Information" at bounding box center [85, 116] width 38 height 20
click at [80, 125] on span "Document Information" at bounding box center [85, 116] width 38 height 20
click at [79, 131] on div "2 Document Information" at bounding box center [74, 116] width 65 height 32
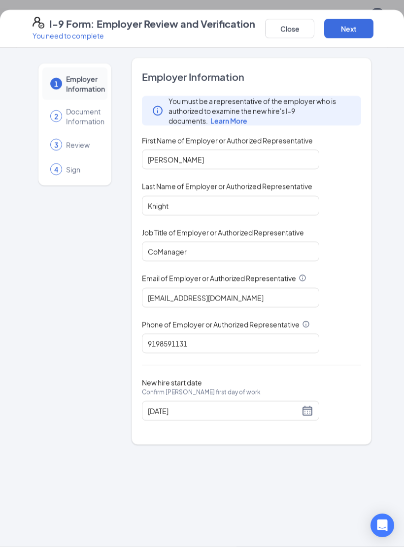
click at [70, 145] on span "Review" at bounding box center [81, 145] width 31 height 10
click at [347, 28] on button "Next" at bounding box center [348, 29] width 49 height 20
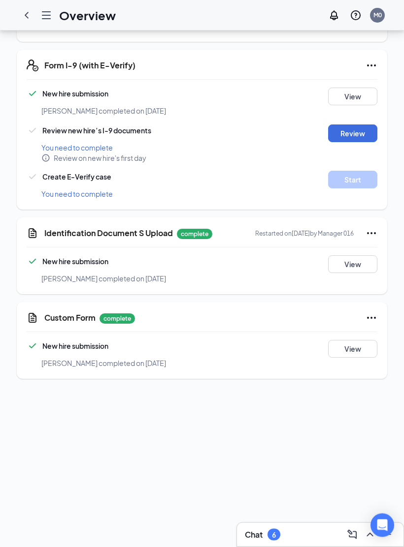
scroll to position [485, 0]
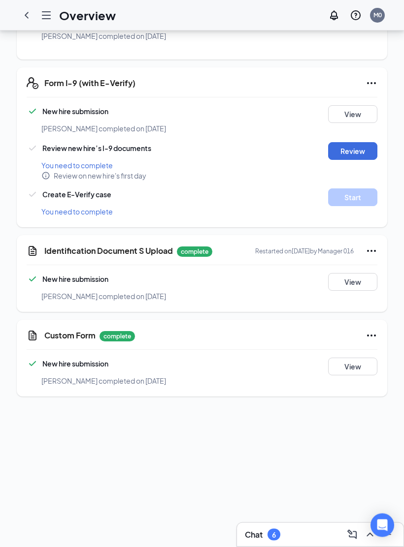
click at [360, 143] on button "Review" at bounding box center [352, 152] width 49 height 18
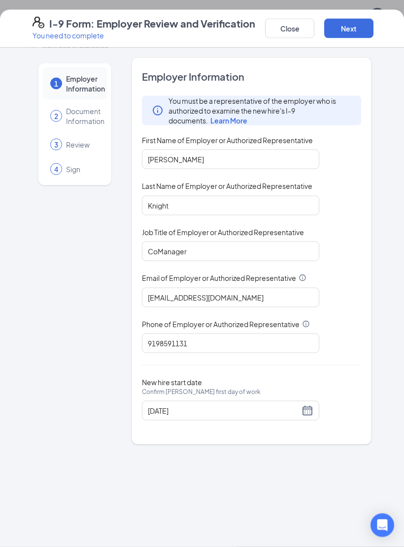
scroll to position [453, 0]
click at [288, 158] on input "[PERSON_NAME]" at bounding box center [230, 160] width 177 height 20
click at [259, 250] on input "CoManager" at bounding box center [230, 252] width 177 height 20
click at [257, 339] on input "9198591131" at bounding box center [230, 344] width 177 height 20
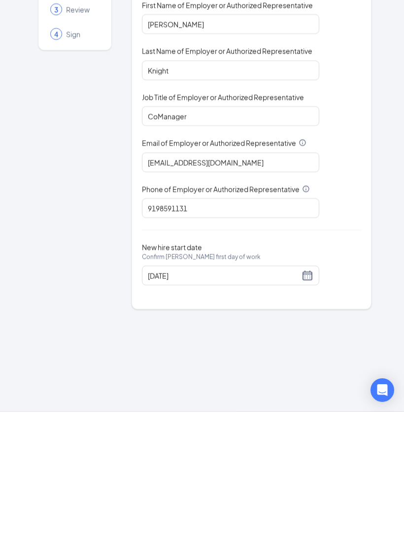
click at [265, 406] on input "08/26/2025" at bounding box center [224, 411] width 152 height 11
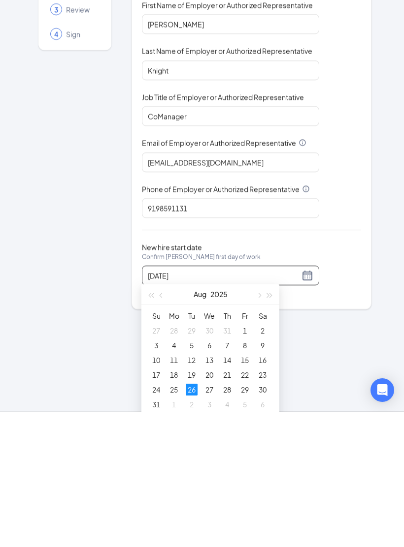
click at [308, 333] on div "1 Employer Information 2 Document Information 3 Review 4 Sign Employer Informat…" at bounding box center [202, 298] width 404 height 500
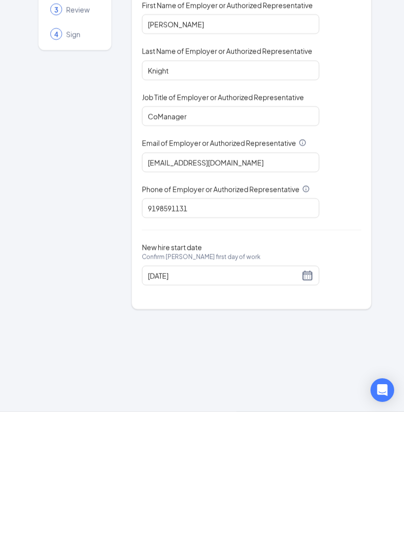
scroll to position [556, 0]
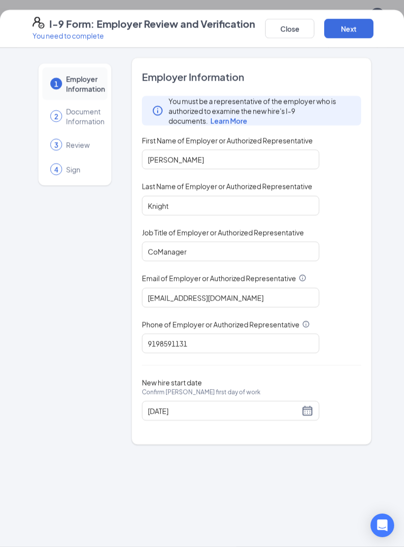
click at [352, 31] on button "Next" at bounding box center [348, 29] width 49 height 20
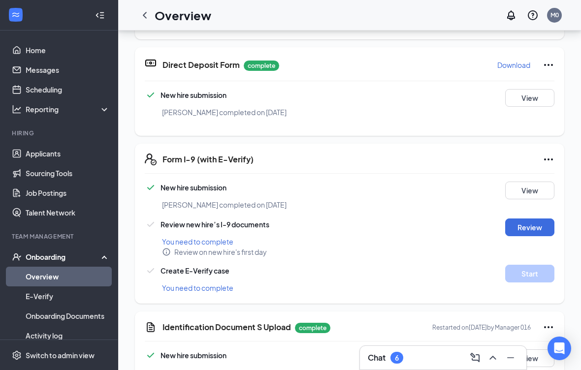
scroll to position [437, 0]
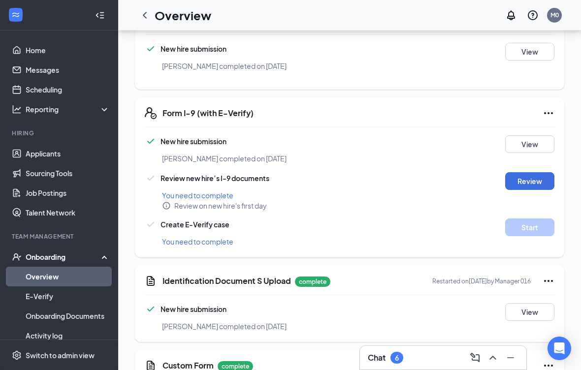
click at [403, 185] on button "Review" at bounding box center [529, 181] width 49 height 18
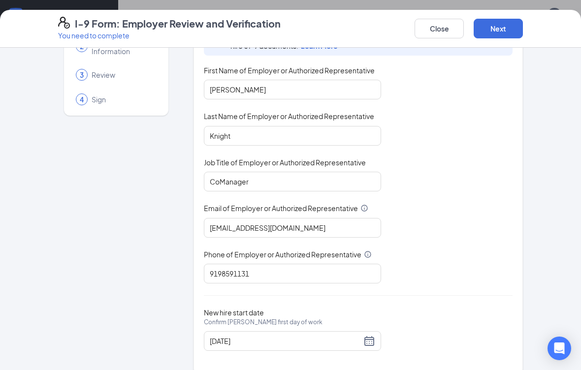
scroll to position [69, 0]
click at [403, 30] on button "Next" at bounding box center [497, 29] width 49 height 20
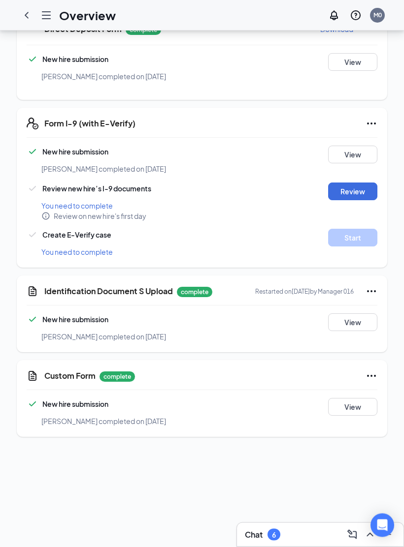
scroll to position [211, 0]
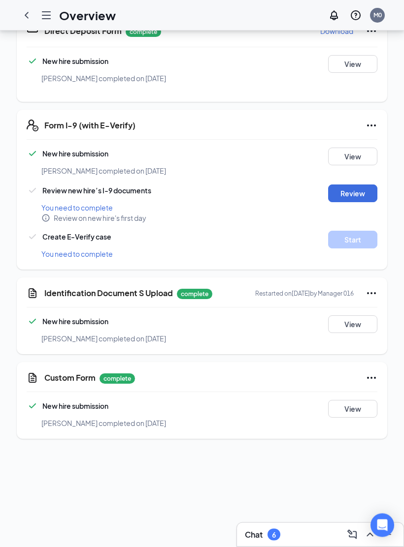
click at [368, 148] on button "View" at bounding box center [352, 157] width 49 height 18
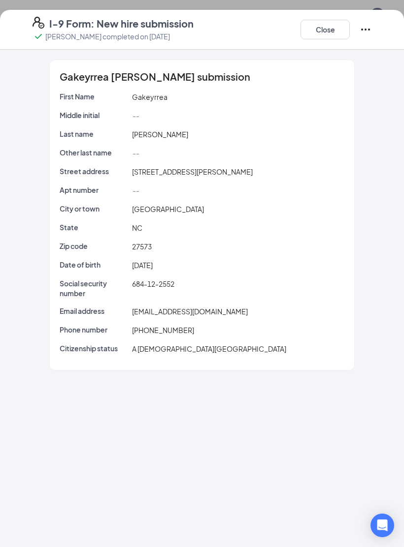
scroll to position [494, 0]
click at [319, 24] on button "Close" at bounding box center [324, 30] width 49 height 20
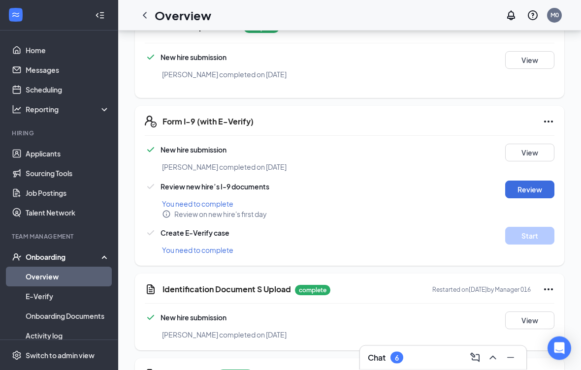
scroll to position [428, 0]
click at [403, 192] on button "Review" at bounding box center [529, 190] width 49 height 18
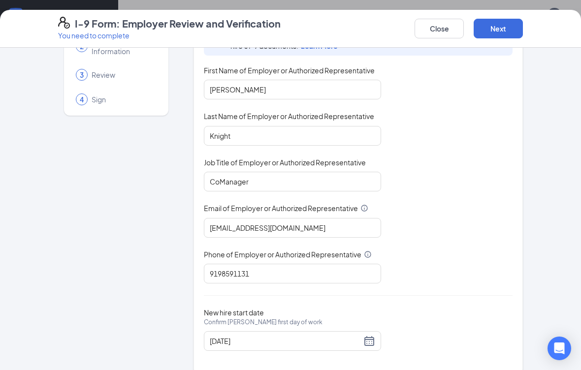
scroll to position [69, 0]
click at [403, 19] on button "Next" at bounding box center [497, 29] width 49 height 20
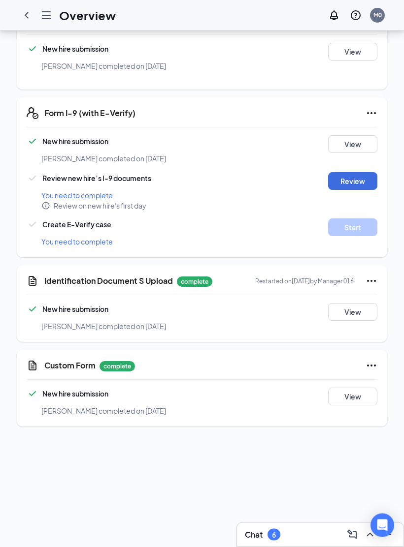
scroll to position [457, 0]
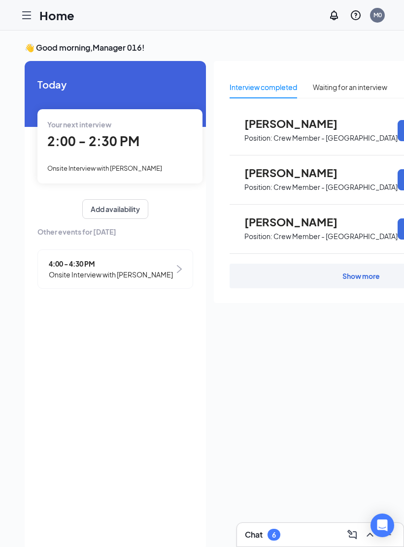
click at [17, 14] on div at bounding box center [27, 15] width 20 height 20
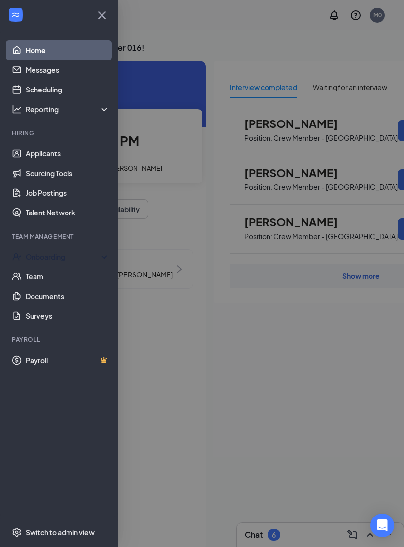
click at [90, 252] on div "Onboarding" at bounding box center [64, 257] width 76 height 10
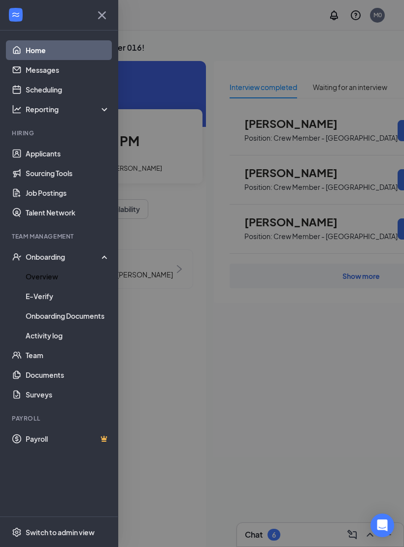
click at [78, 276] on link "Overview" at bounding box center [68, 277] width 84 height 20
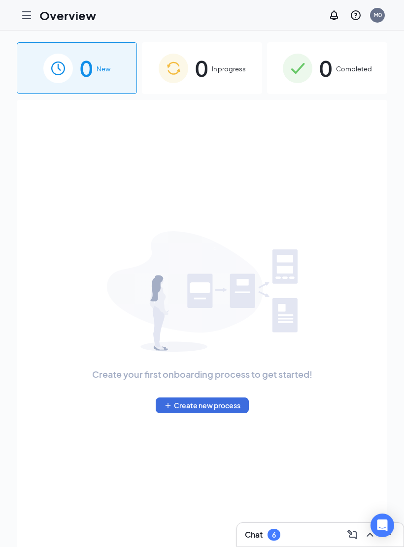
click at [225, 60] on div "0 In progress" at bounding box center [202, 68] width 120 height 52
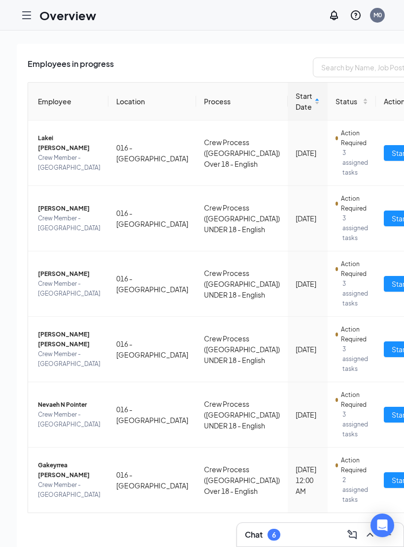
scroll to position [129, 0]
click at [383, 487] on button "Start tasks" at bounding box center [408, 480] width 50 height 16
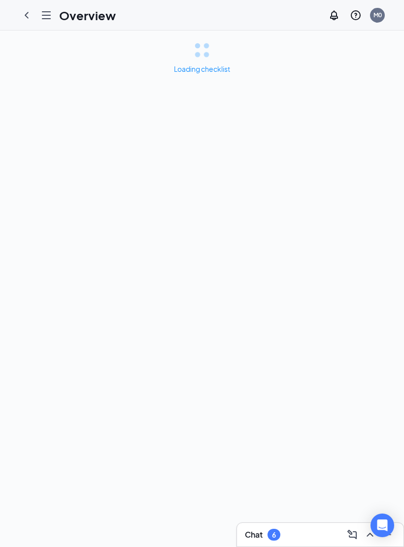
click at [303, 487] on div "Loading checklist" at bounding box center [202, 289] width 404 height 517
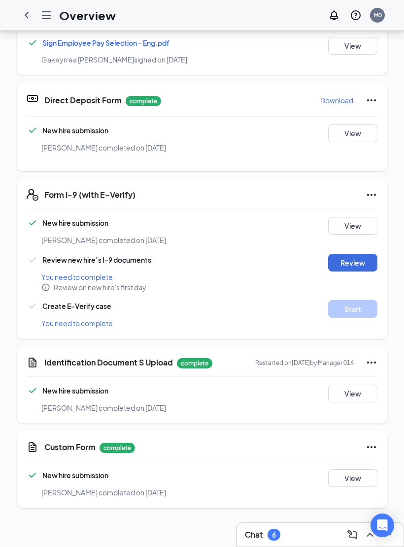
scroll to position [377, 0]
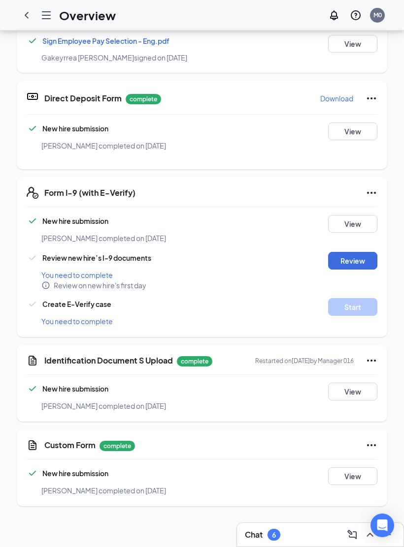
click at [355, 252] on button "Review" at bounding box center [352, 261] width 49 height 18
type input "[DATE]"
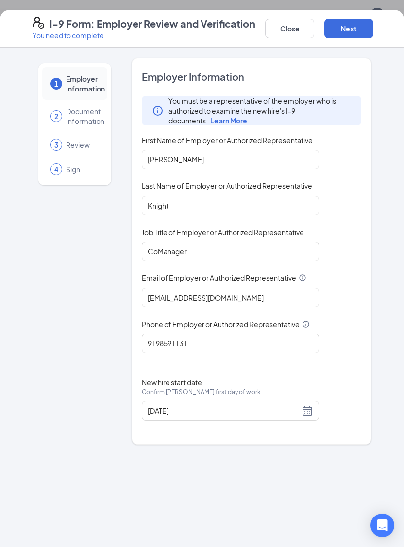
click at [342, 37] on button "Next" at bounding box center [348, 29] width 49 height 20
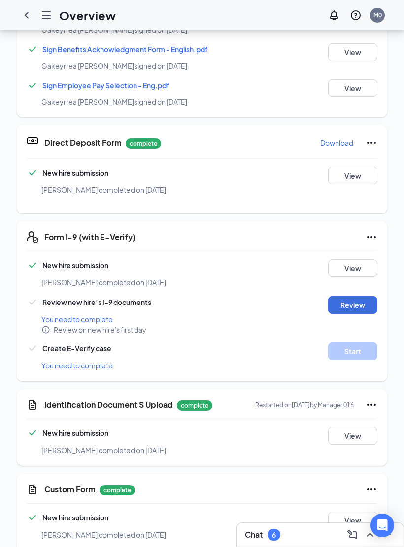
scroll to position [345, 0]
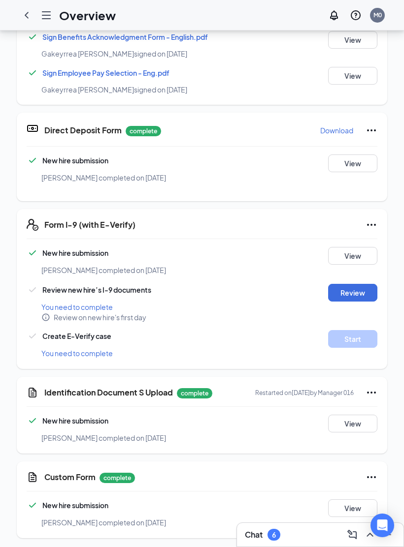
click at [352, 284] on button "Review" at bounding box center [352, 293] width 49 height 18
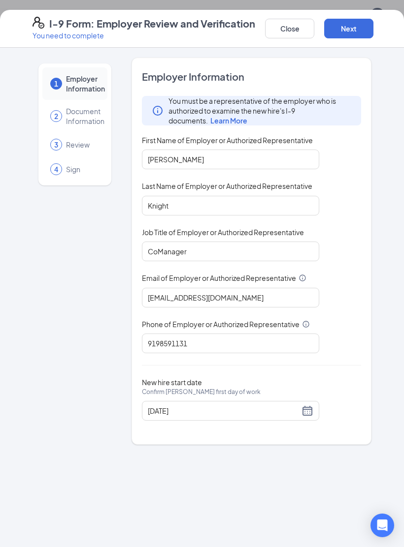
click at [346, 37] on button "Next" at bounding box center [348, 29] width 49 height 20
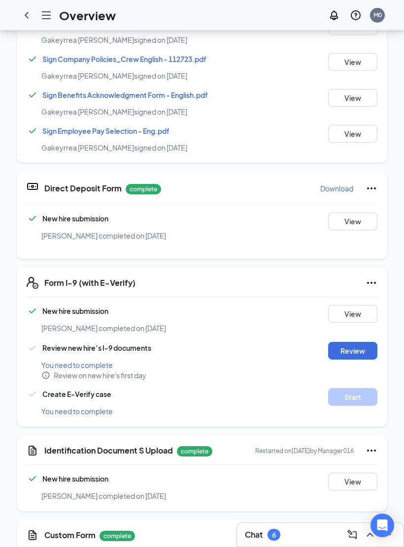
scroll to position [196, 0]
click at [349, 343] on button "Review" at bounding box center [352, 352] width 49 height 18
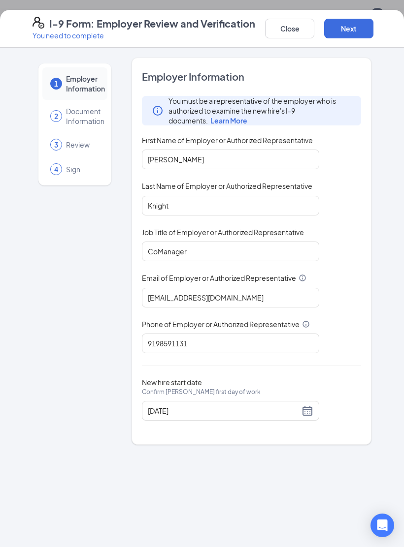
click at [122, 68] on div "1 Employer Information 2 Document Information 3 Review 4 Sign Employer Informat…" at bounding box center [201, 251] width 339 height 387
click at [347, 33] on button "Next" at bounding box center [348, 29] width 49 height 20
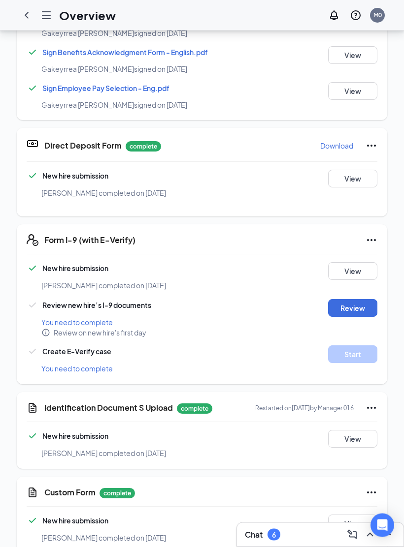
scroll to position [143, 0]
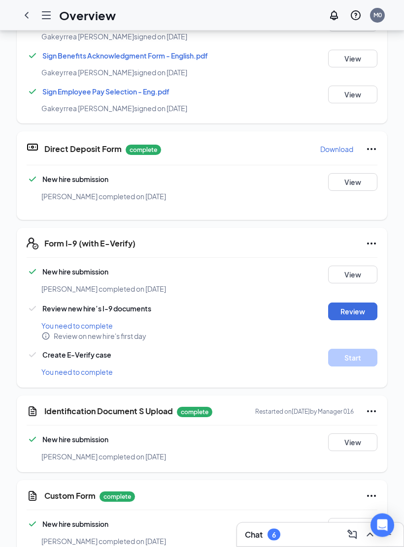
click at [370, 235] on div "Form I-9 (with E-Verify) New hire submission Gakeyrrea Dunn completed on Aug 25…" at bounding box center [202, 308] width 370 height 160
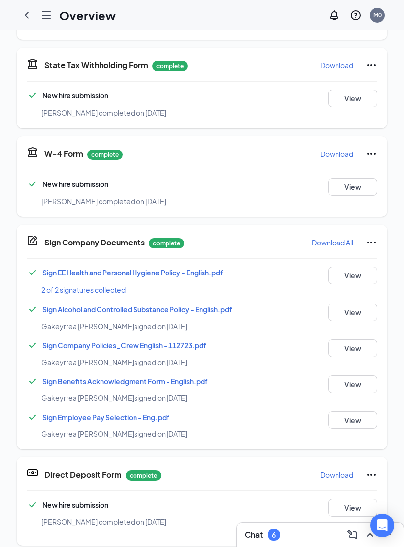
scroll to position [240, 0]
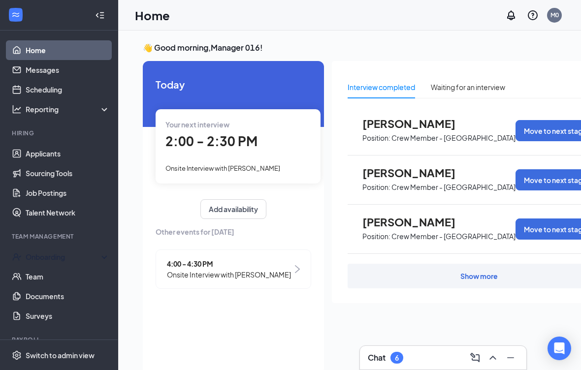
click at [71, 261] on div "Onboarding" at bounding box center [64, 257] width 76 height 10
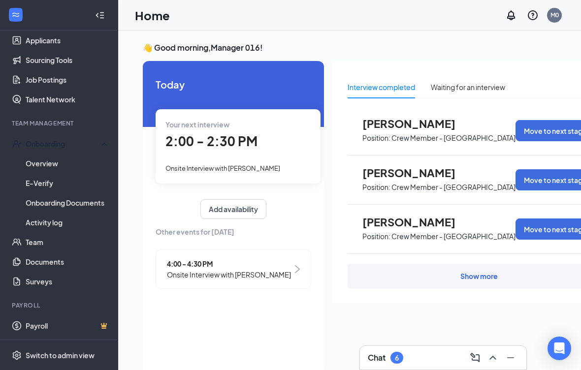
scroll to position [113, 0]
click at [76, 266] on link "Documents" at bounding box center [68, 262] width 84 height 20
click at [86, 264] on link "Documents" at bounding box center [68, 262] width 84 height 20
click at [71, 260] on link "Documents" at bounding box center [68, 262] width 84 height 20
click at [79, 264] on link "Documents" at bounding box center [68, 262] width 84 height 20
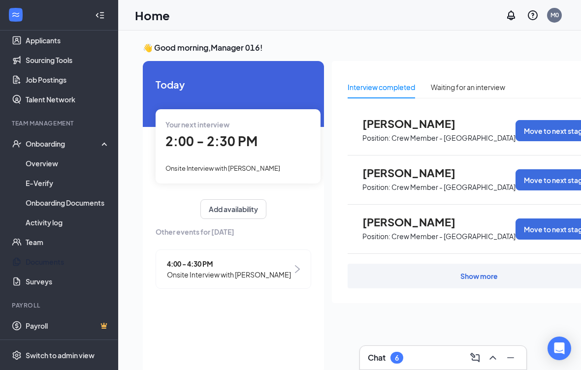
click at [54, 257] on link "Documents" at bounding box center [68, 262] width 84 height 20
